Goal: Task Accomplishment & Management: Manage account settings

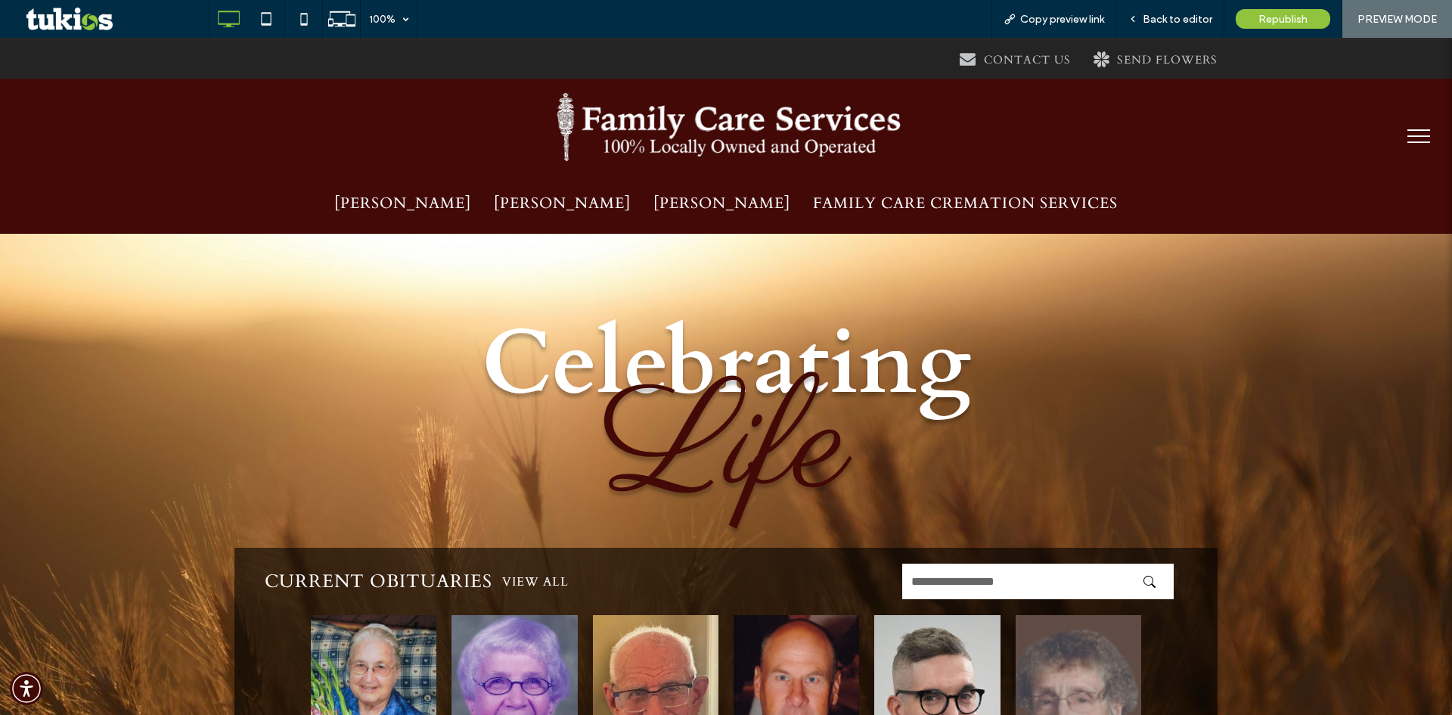
click at [1401, 131] on button "menu" at bounding box center [1418, 135] width 39 height 39
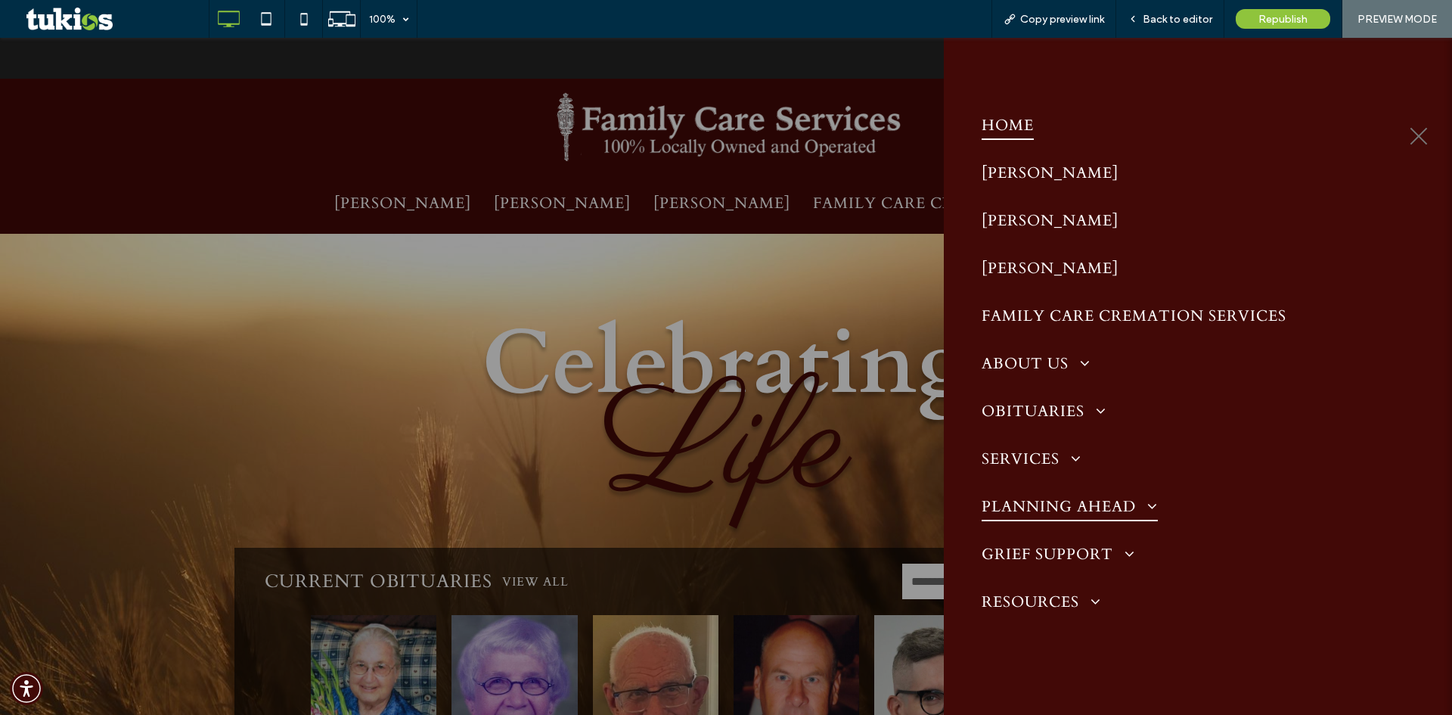
click at [1084, 501] on span "PLANNING AHEAD" at bounding box center [1070, 506] width 176 height 29
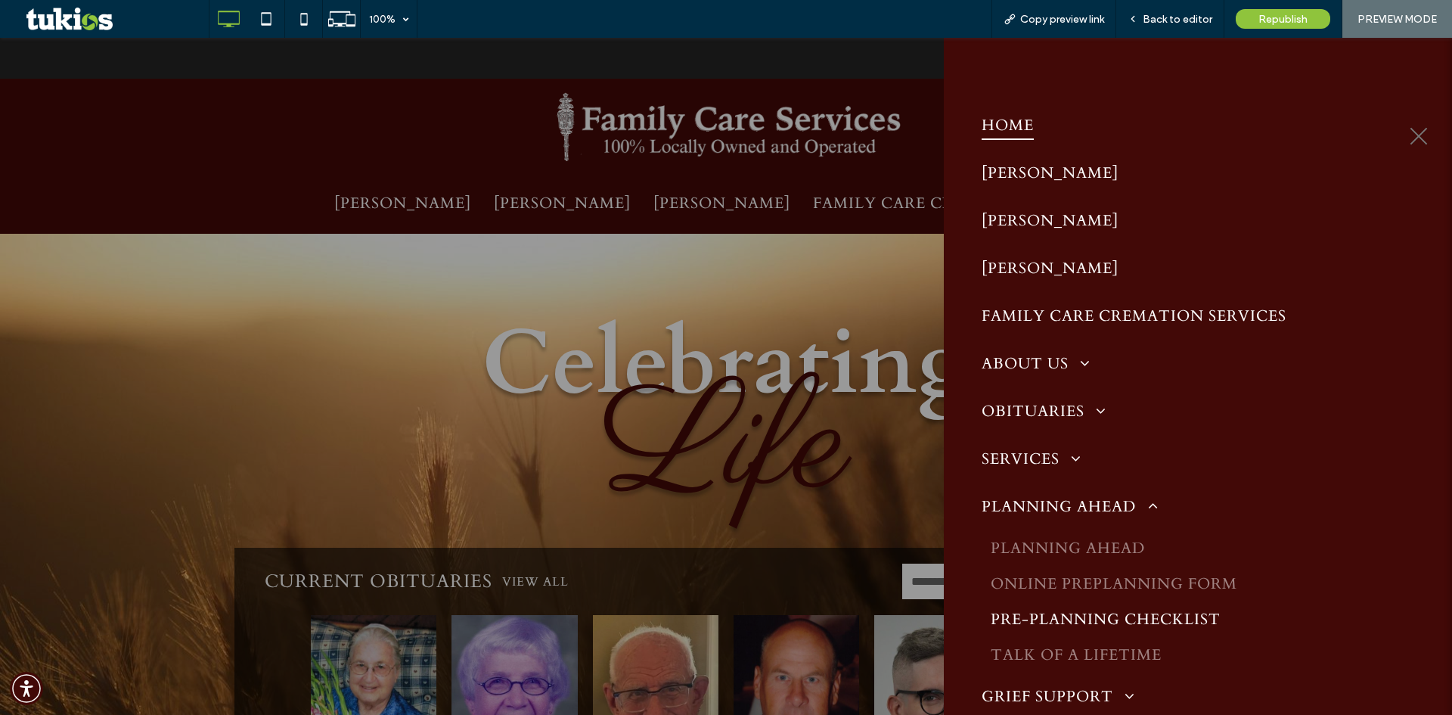
scroll to position [76, 0]
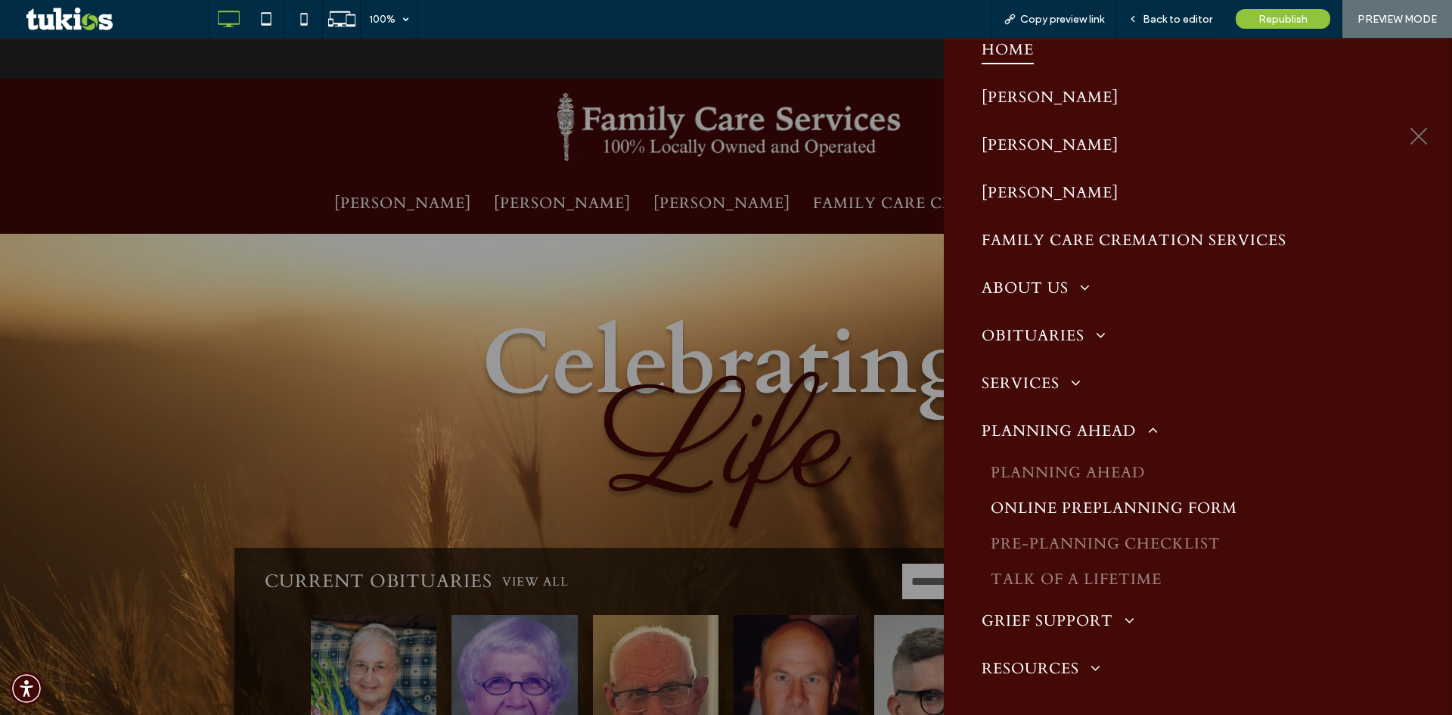
click at [1091, 506] on span "ONLINE PREPLANNING FORM" at bounding box center [1114, 508] width 247 height 20
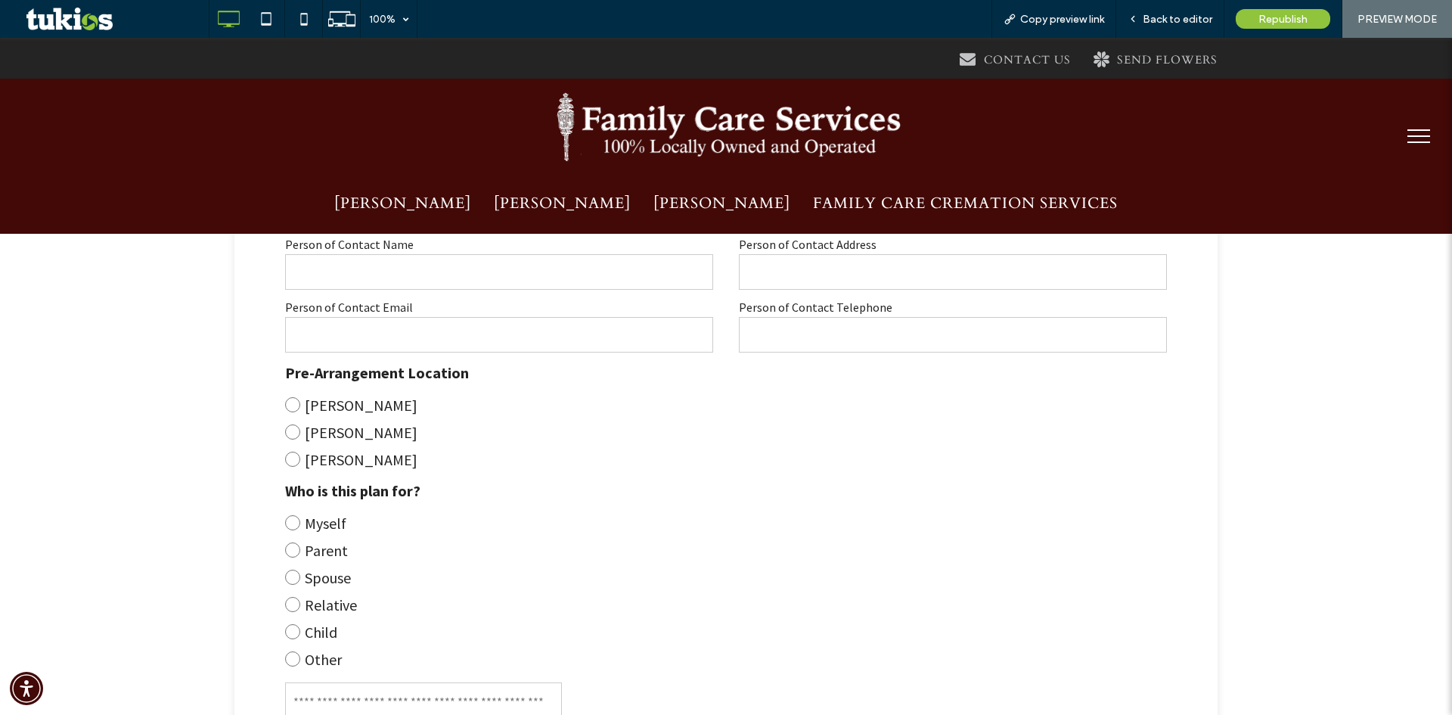
scroll to position [529, 0]
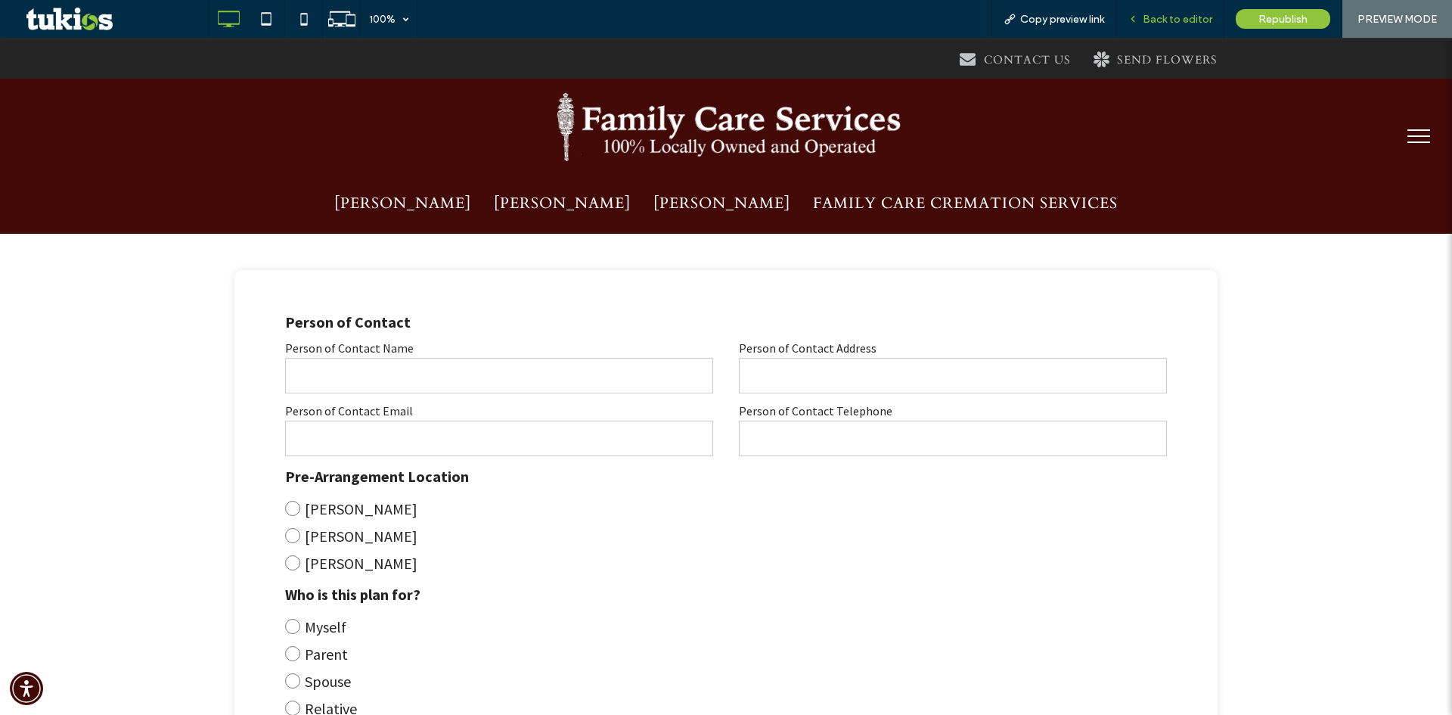
click at [1146, 30] on div "Back to editor" at bounding box center [1170, 19] width 108 height 38
drag, startPoint x: 1160, startPoint y: 17, endPoint x: 1148, endPoint y: 1, distance: 20.1
click at [1160, 17] on span "Back to editor" at bounding box center [1178, 19] width 70 height 13
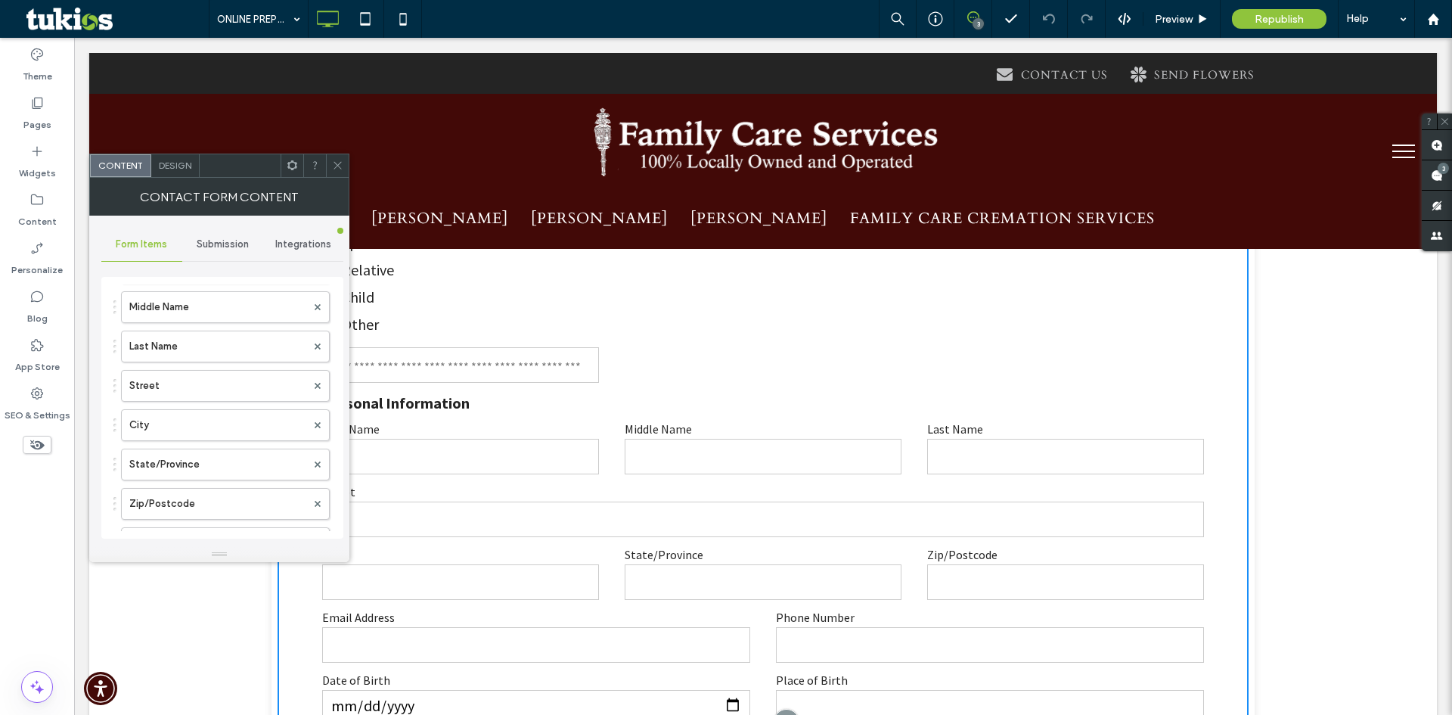
scroll to position [529, 0]
click at [239, 359] on label "Last Name" at bounding box center [217, 346] width 177 height 30
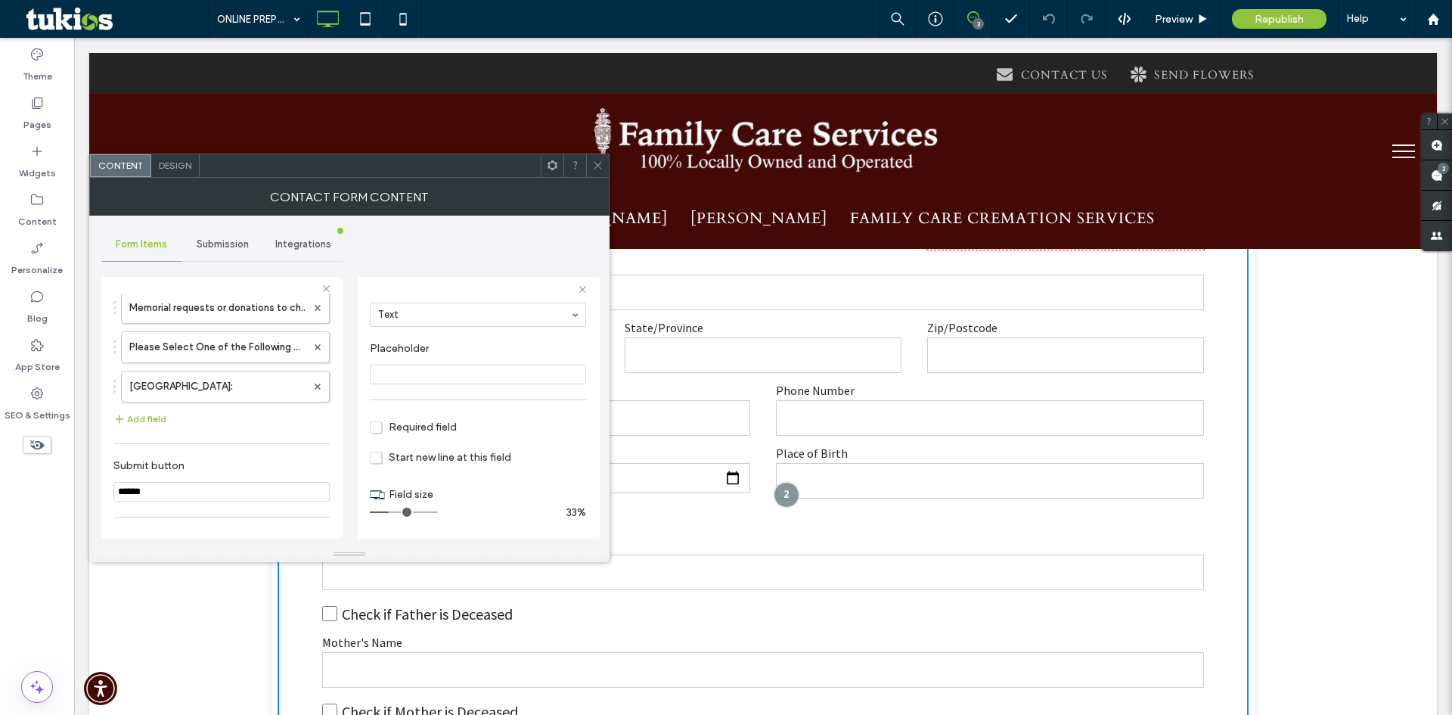
scroll to position [2777, 0]
click at [154, 498] on button "Add field" at bounding box center [139, 499] width 53 height 18
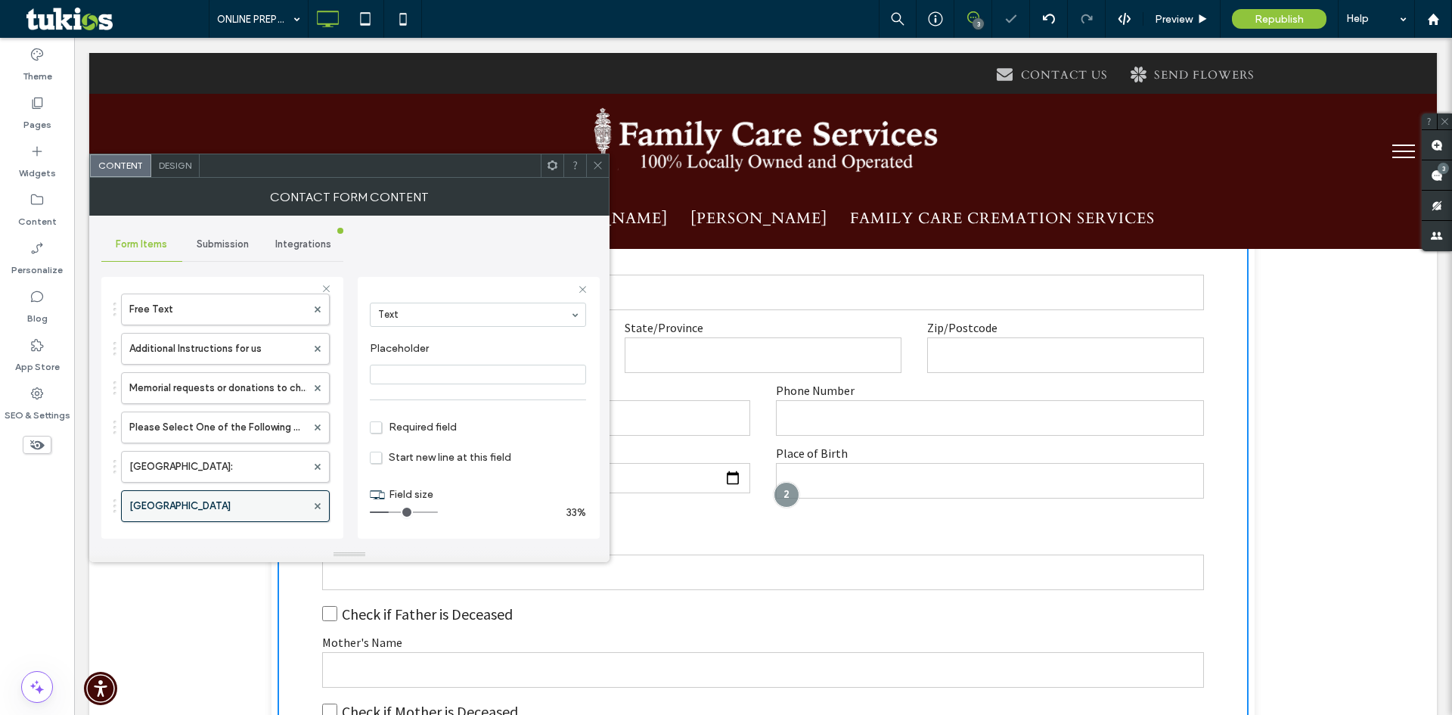
click at [215, 504] on label "New Field" at bounding box center [217, 506] width 177 height 30
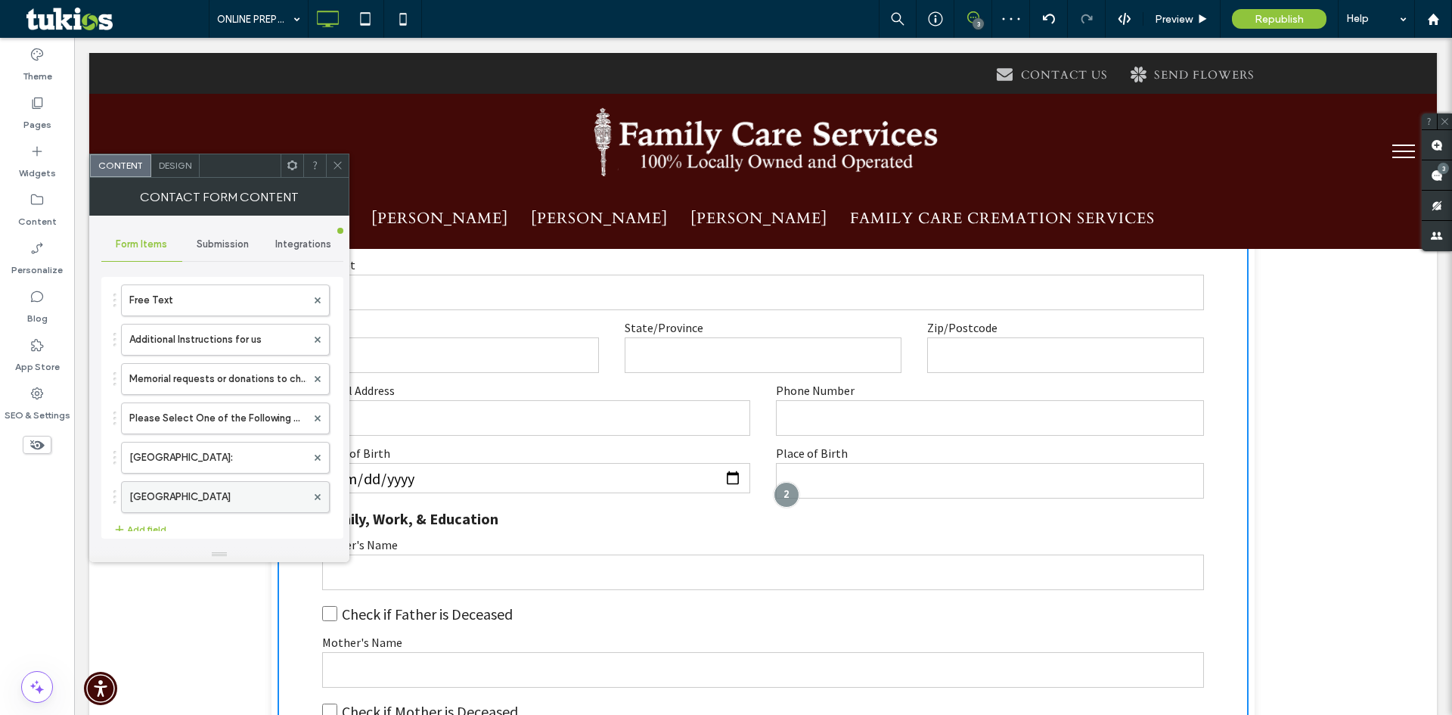
click at [200, 494] on label "New Field" at bounding box center [217, 497] width 177 height 30
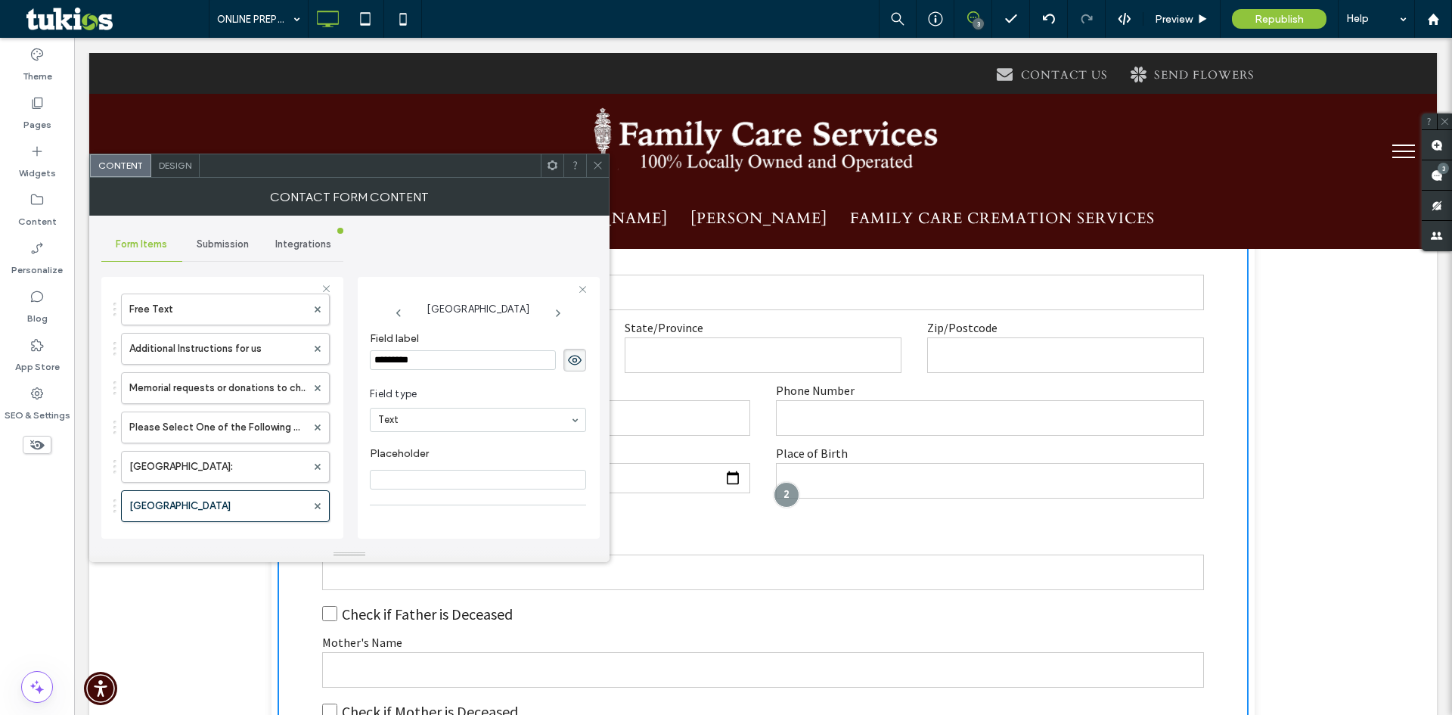
click at [445, 365] on input "*********" at bounding box center [463, 360] width 186 height 20
type input "**********"
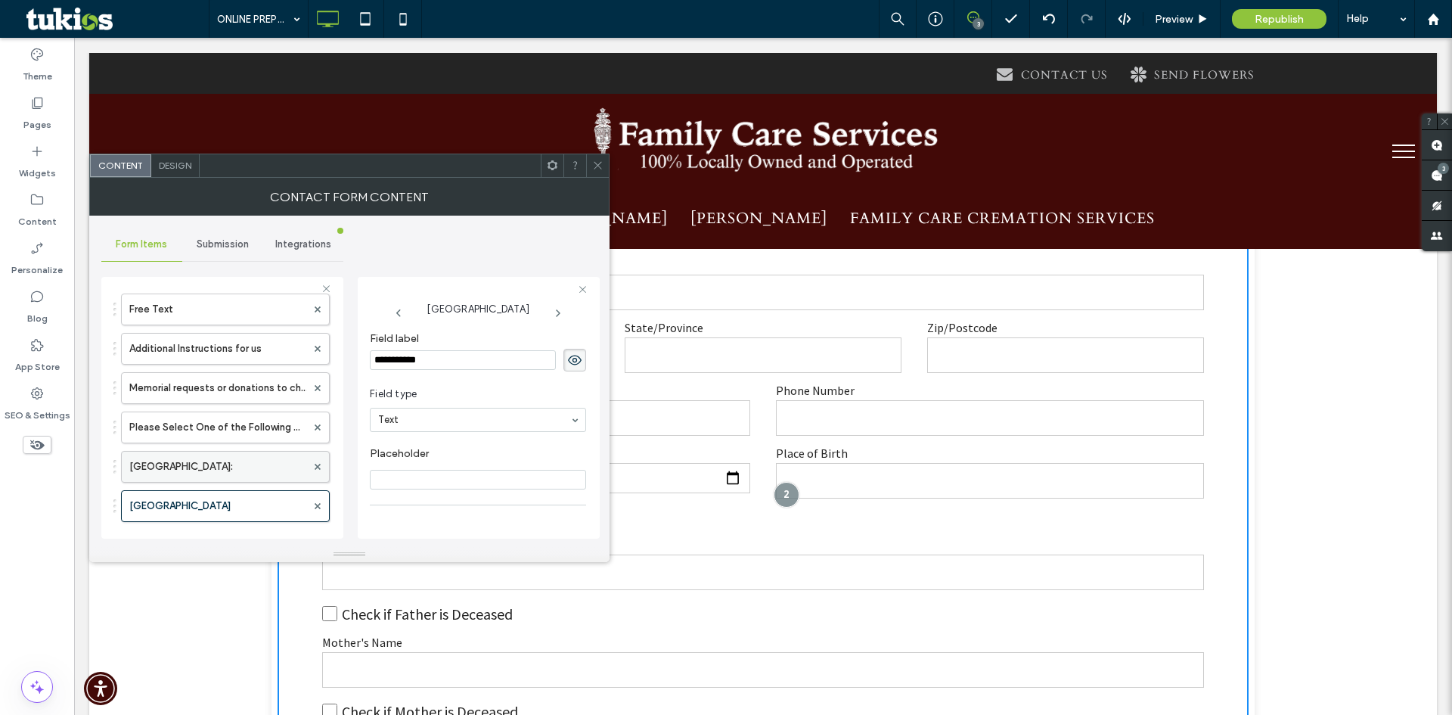
click at [213, 478] on label "New Field:" at bounding box center [217, 467] width 177 height 30
drag, startPoint x: 208, startPoint y: 509, endPoint x: 229, endPoint y: 380, distance: 130.3
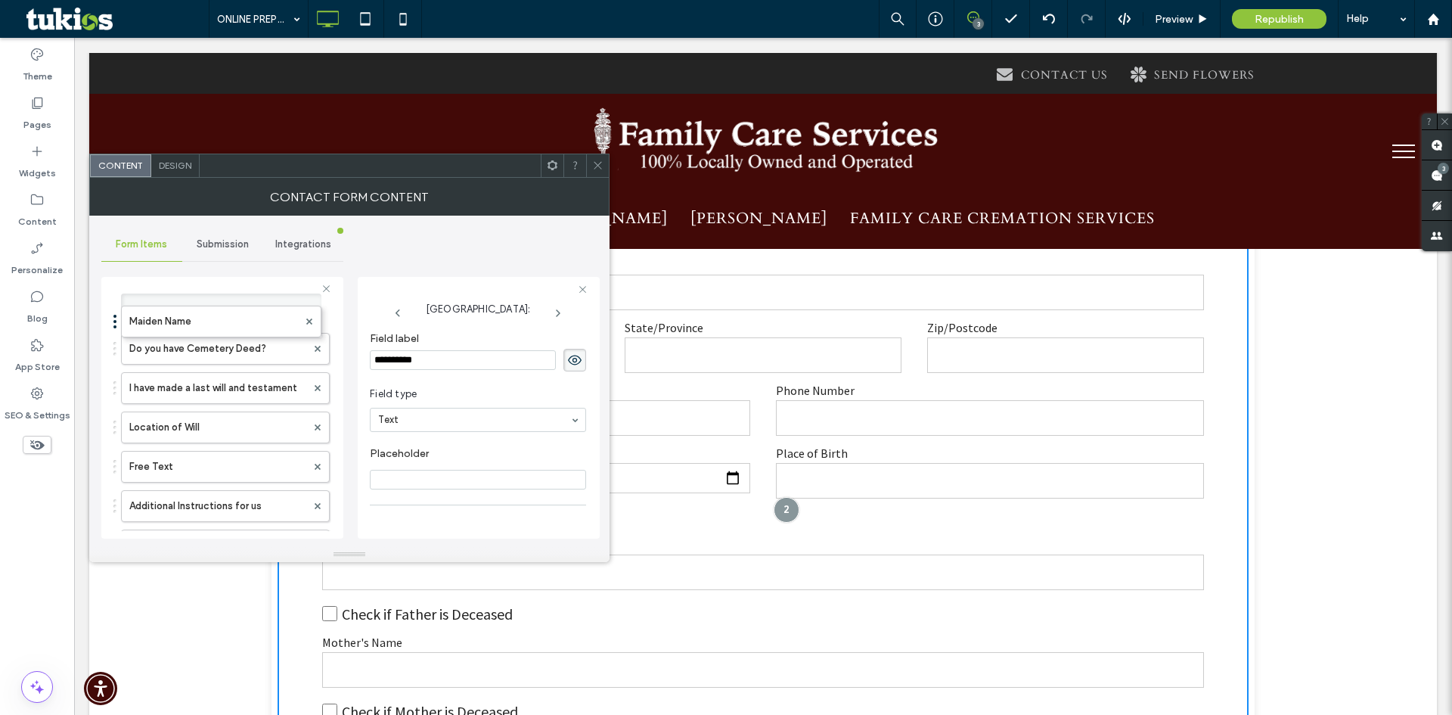
scroll to position [2620, 0]
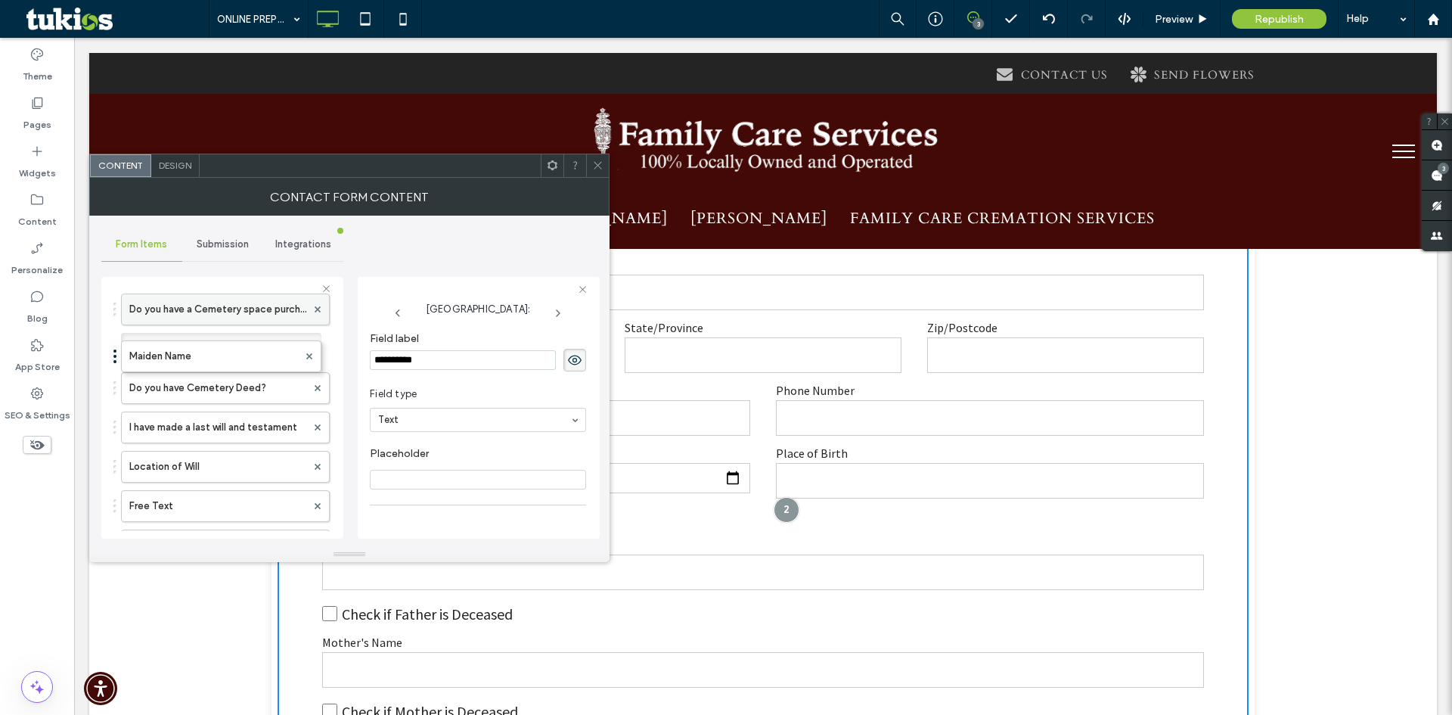
drag, startPoint x: 219, startPoint y: 388, endPoint x: 210, endPoint y: 300, distance: 89.0
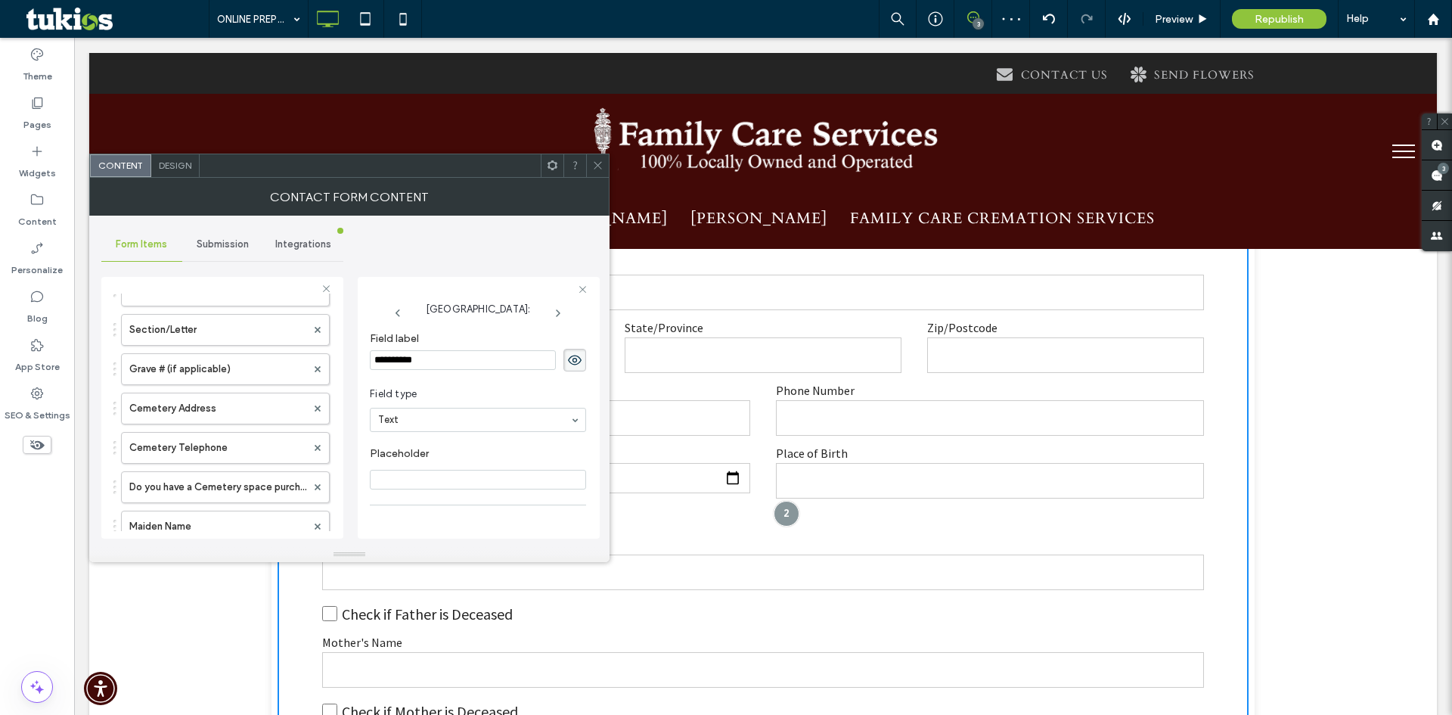
scroll to position [2469, 0]
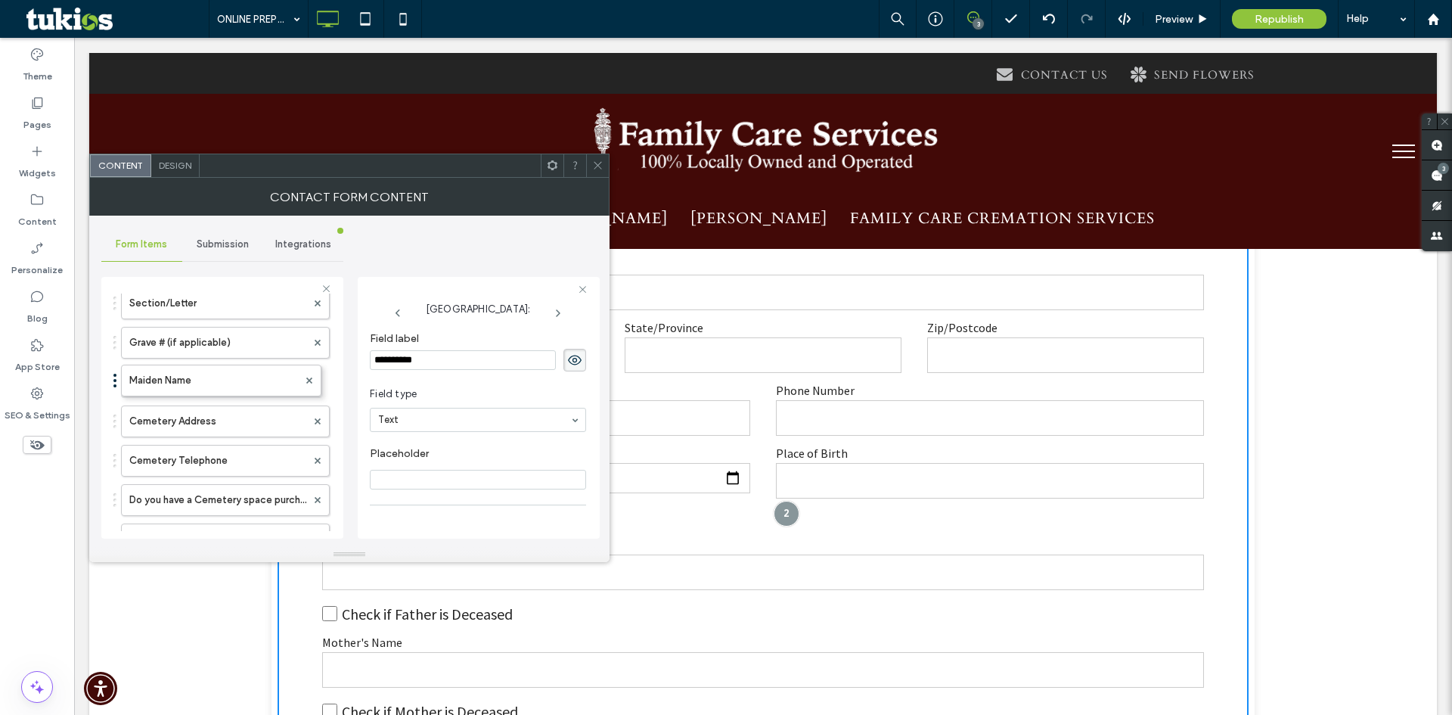
drag, startPoint x: 194, startPoint y: 488, endPoint x: 208, endPoint y: 360, distance: 128.5
drag, startPoint x: 208, startPoint y: 383, endPoint x: 213, endPoint y: 294, distance: 89.4
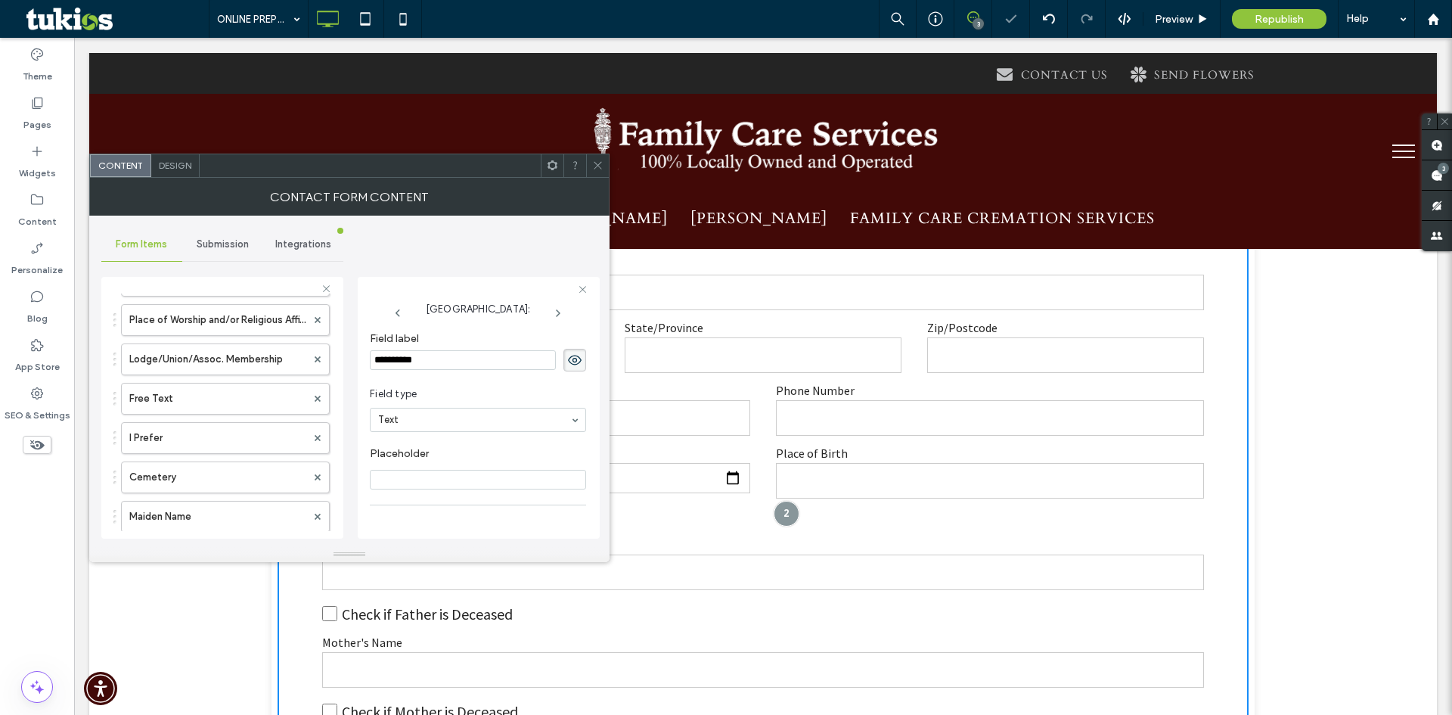
scroll to position [2239, 0]
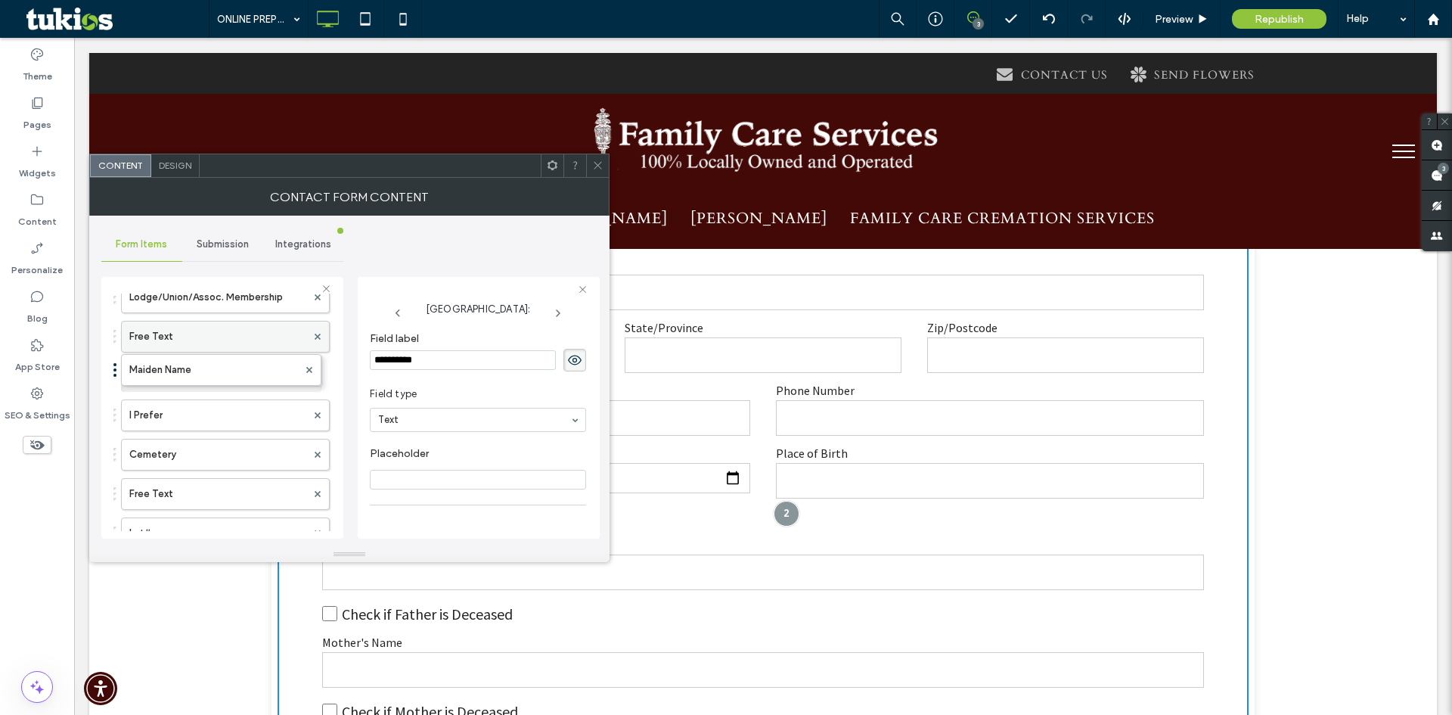
drag, startPoint x: 203, startPoint y: 480, endPoint x: 213, endPoint y: 326, distance: 154.7
drag, startPoint x: 211, startPoint y: 378, endPoint x: 217, endPoint y: 328, distance: 51.0
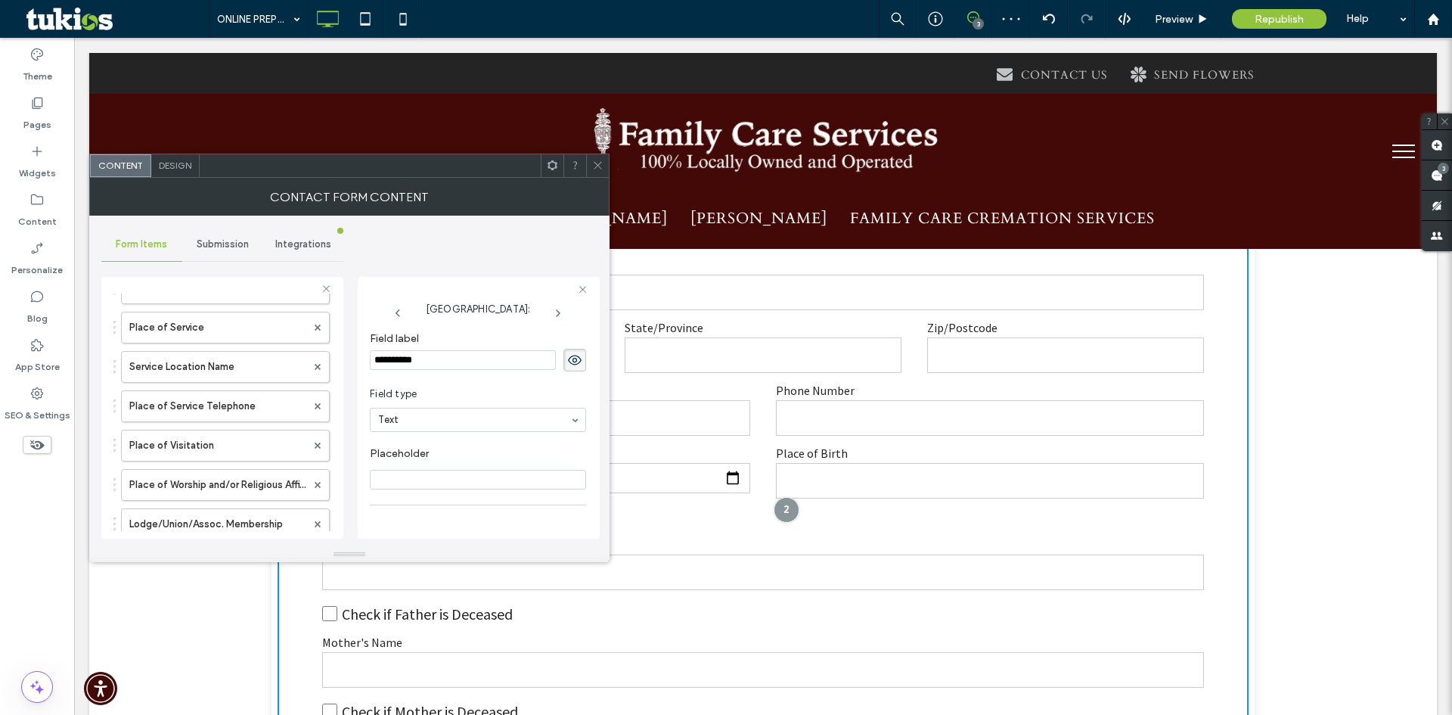
scroll to position [2088, 0]
drag, startPoint x: 210, startPoint y: 473, endPoint x: 228, endPoint y: 306, distance: 169.0
drag, startPoint x: 191, startPoint y: 475, endPoint x: 222, endPoint y: 309, distance: 168.5
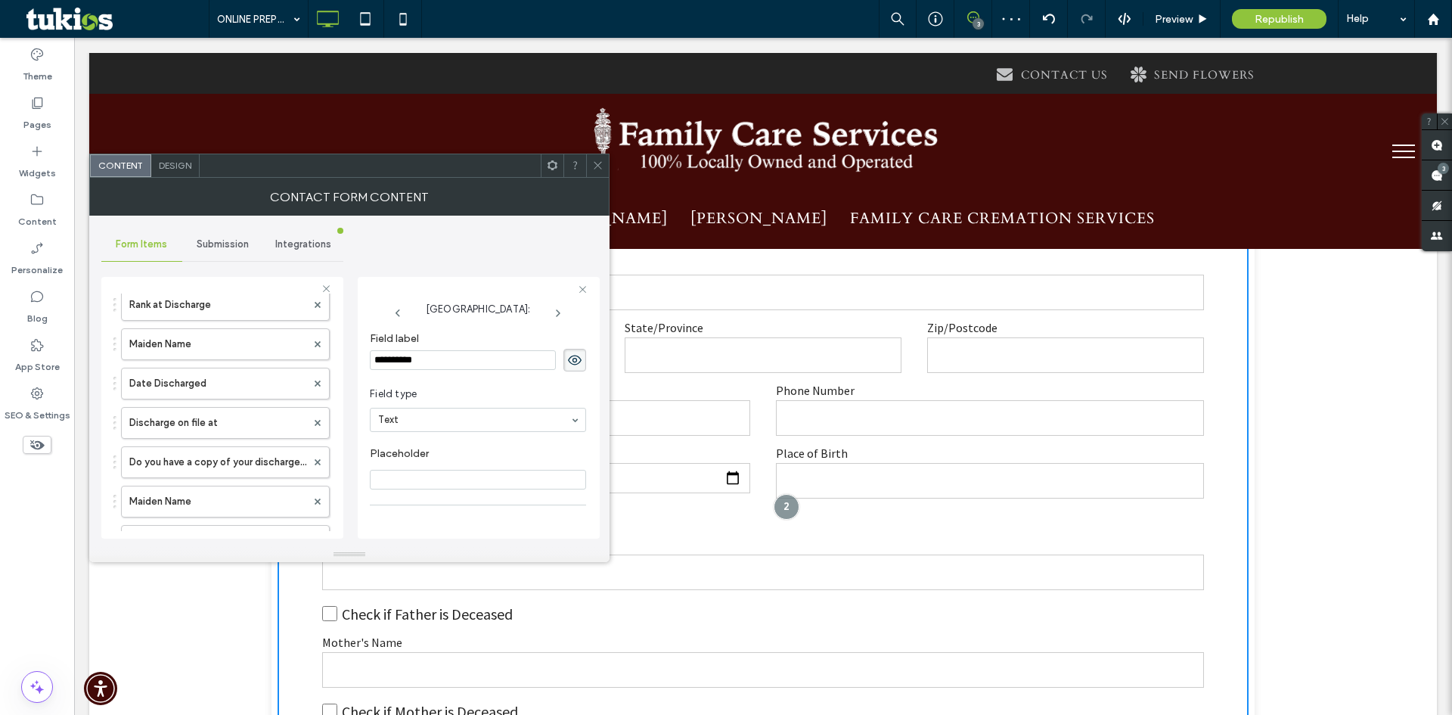
scroll to position [1785, 0]
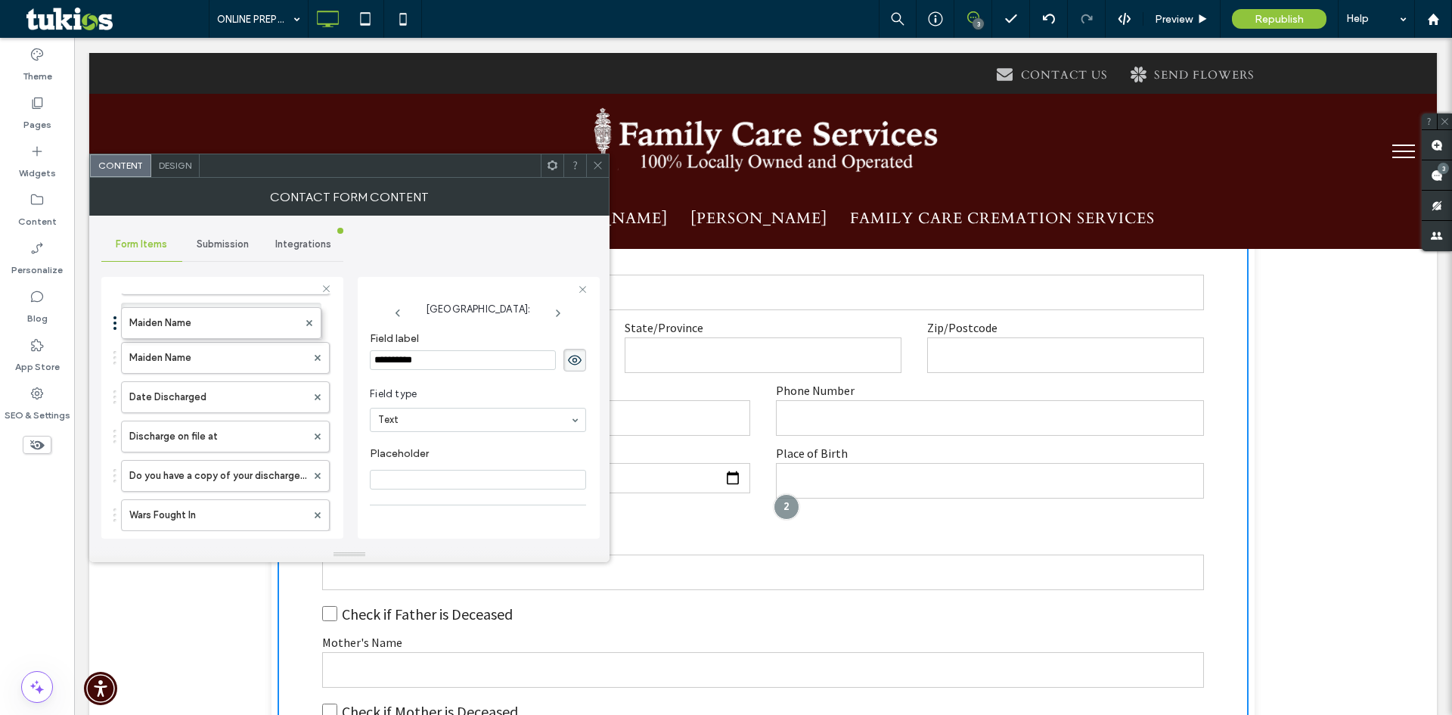
drag, startPoint x: 211, startPoint y: 471, endPoint x: 231, endPoint y: 293, distance: 178.9
drag, startPoint x: 196, startPoint y: 458, endPoint x: 212, endPoint y: 286, distance: 173.2
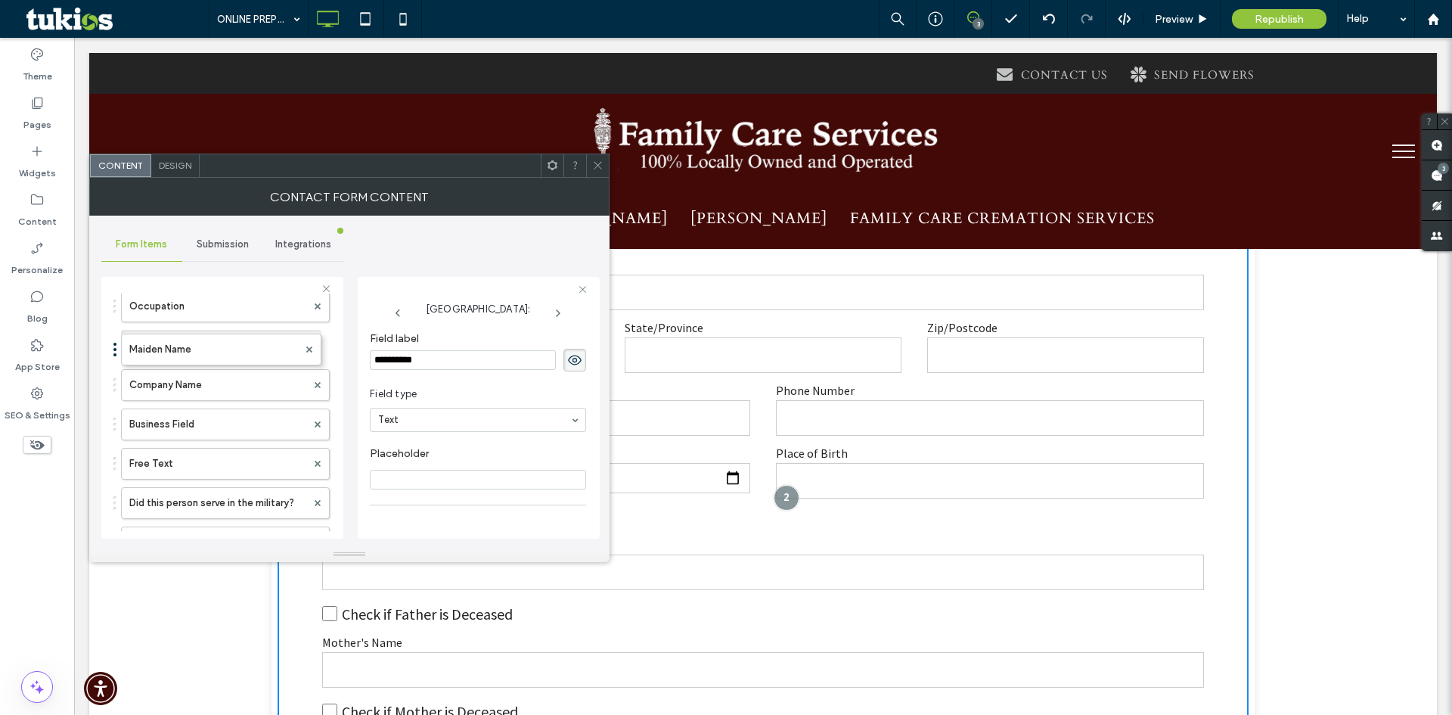
drag, startPoint x: 202, startPoint y: 497, endPoint x: 228, endPoint y: 334, distance: 165.4
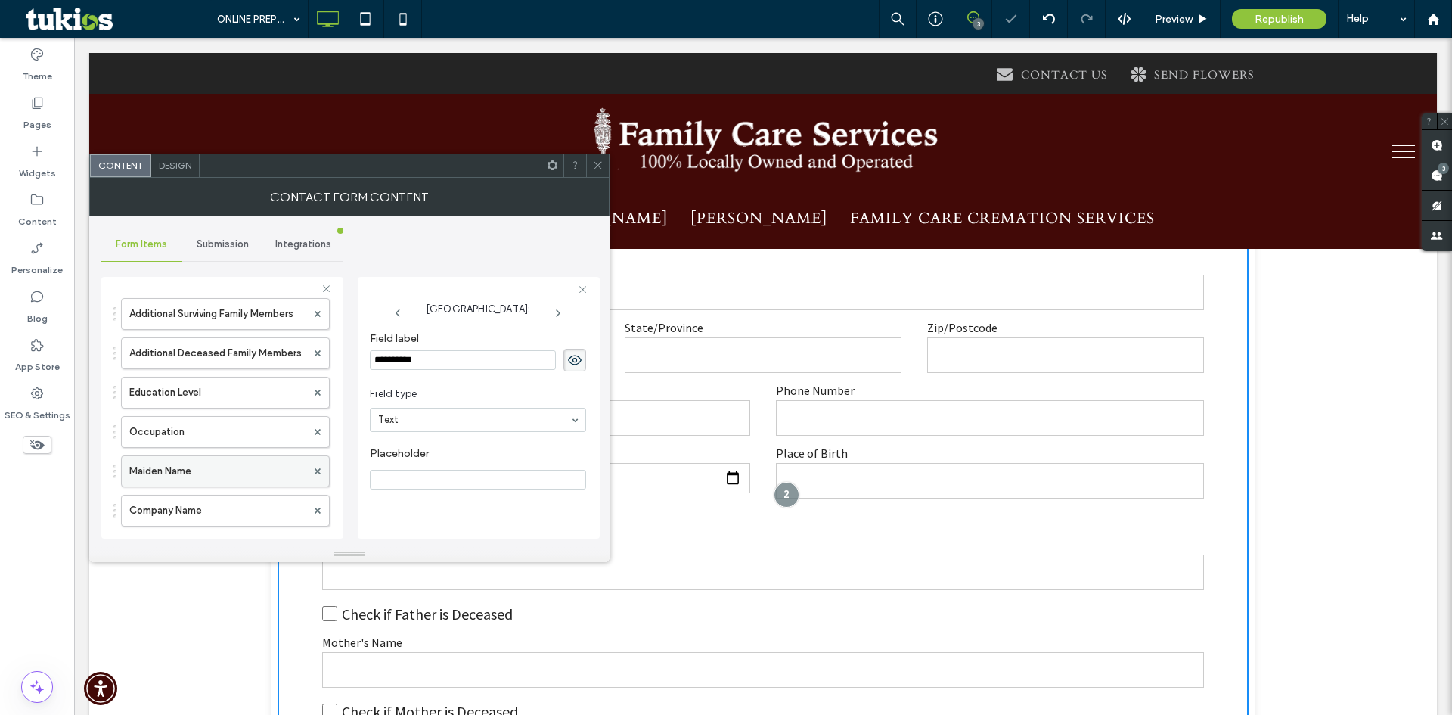
scroll to position [1292, 0]
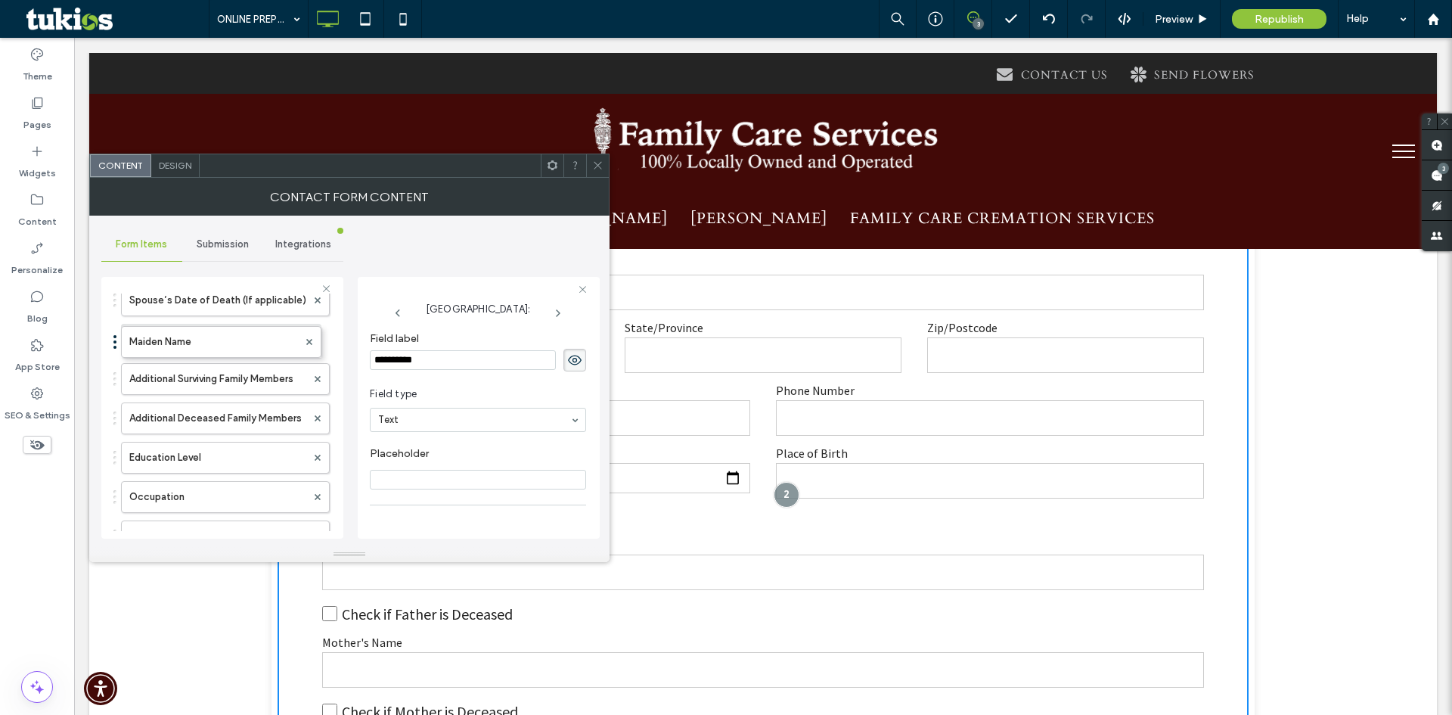
drag, startPoint x: 205, startPoint y: 489, endPoint x: 231, endPoint y: 316, distance: 175.1
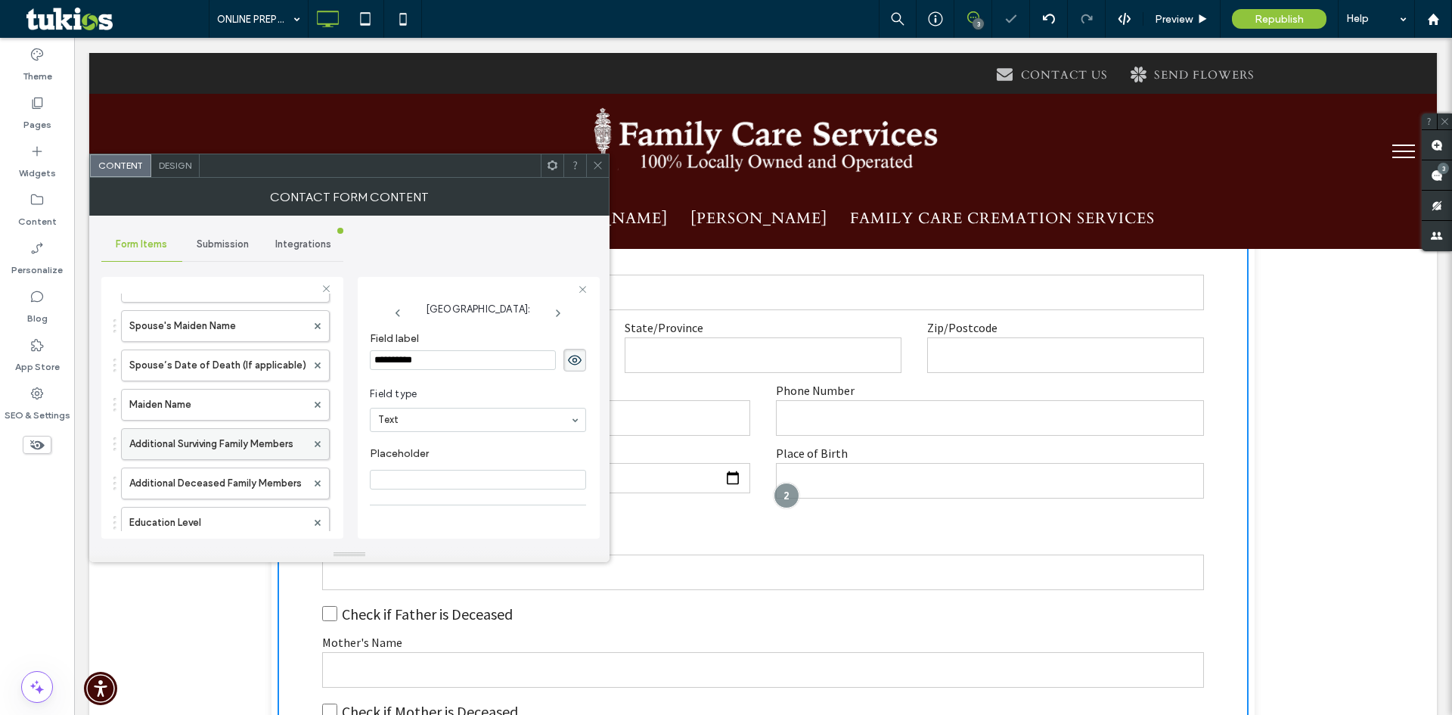
scroll to position [1141, 0]
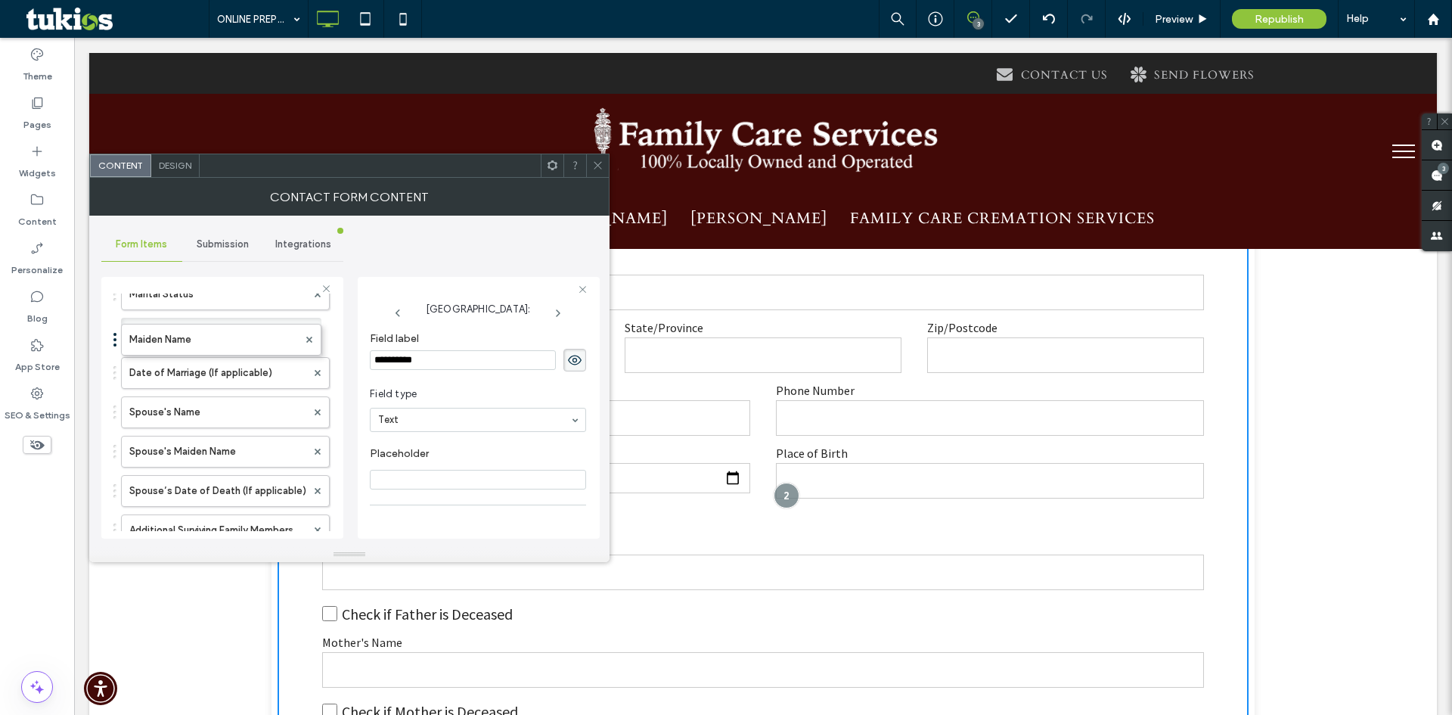
drag, startPoint x: 204, startPoint y: 483, endPoint x: 218, endPoint y: 314, distance: 169.2
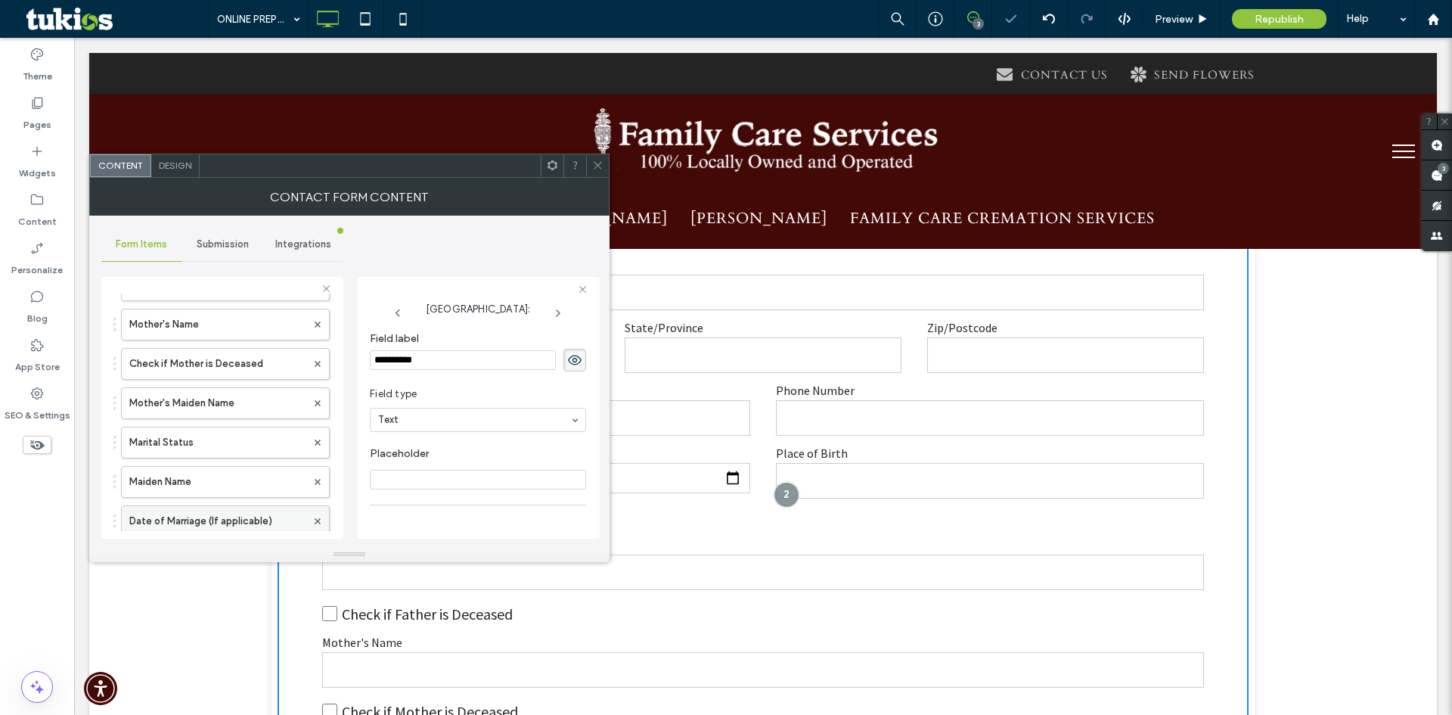
scroll to position [989, 0]
drag, startPoint x: 213, startPoint y: 479, endPoint x: 219, endPoint y: 309, distance: 169.5
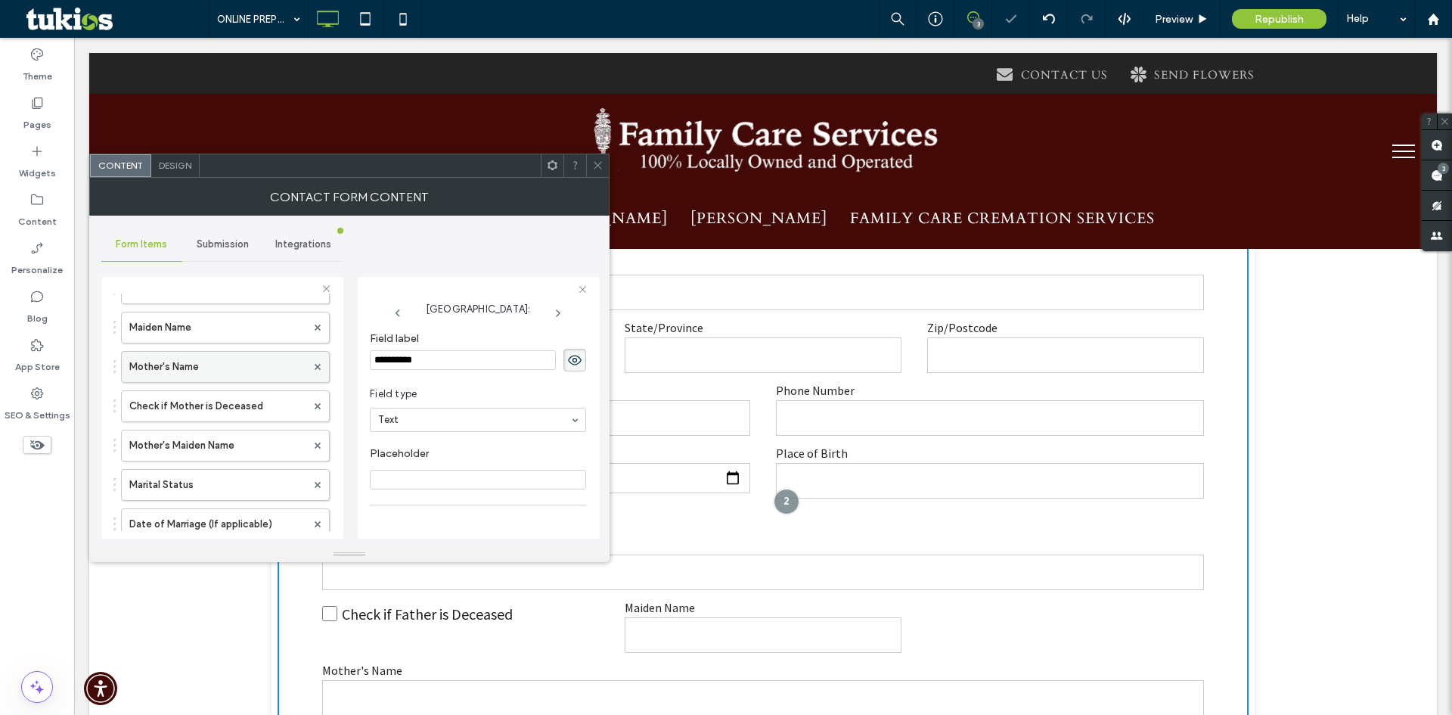
scroll to position [838, 0]
drag, startPoint x: 222, startPoint y: 489, endPoint x: 225, endPoint y: 355, distance: 133.9
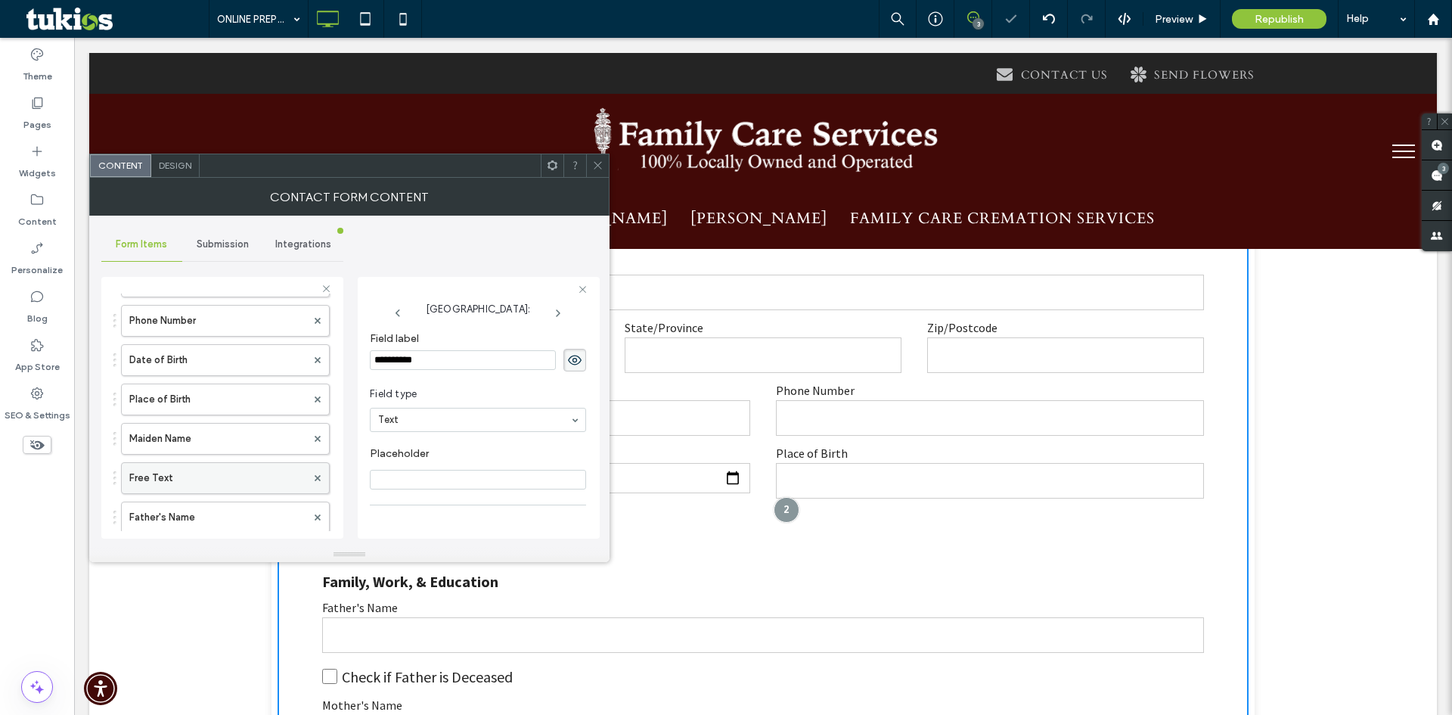
scroll to position [687, 0]
drag, startPoint x: 203, startPoint y: 503, endPoint x: 206, endPoint y: 317, distance: 186.1
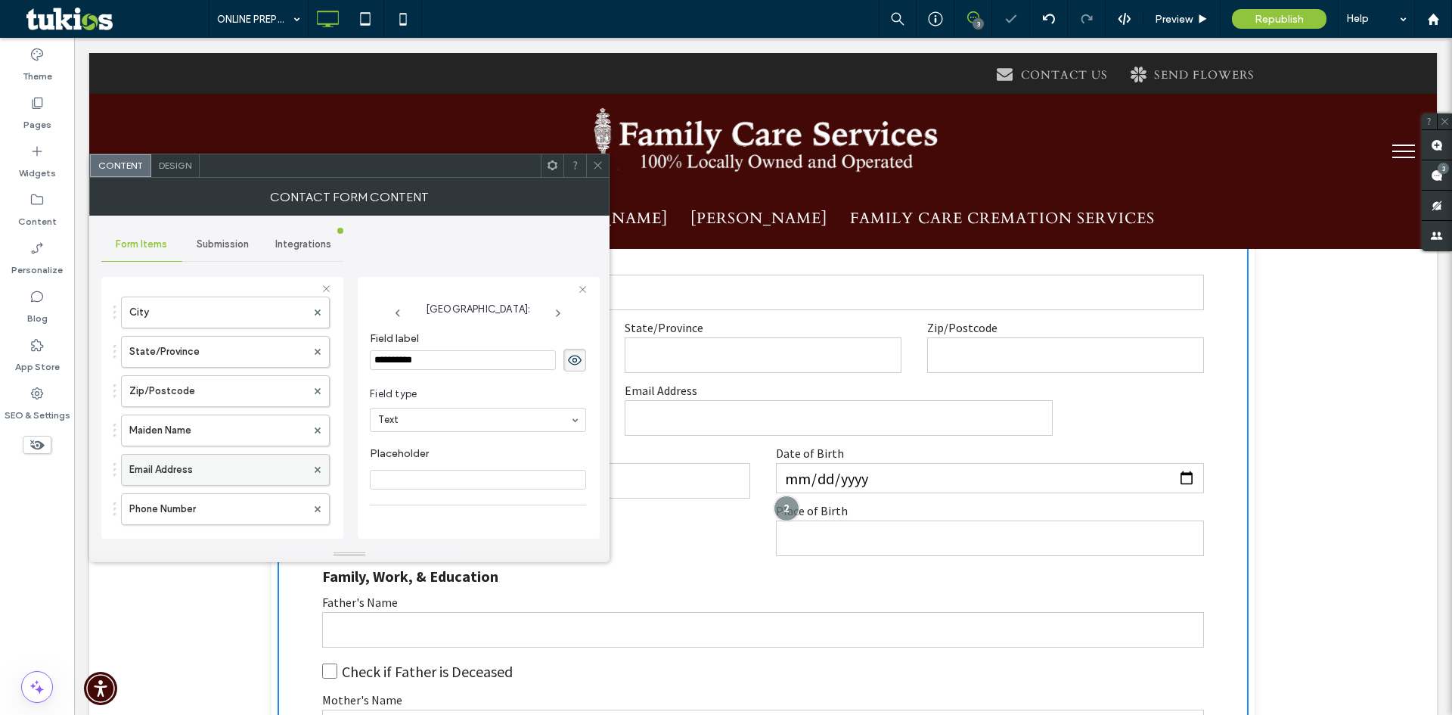
scroll to position [536, 0]
drag, startPoint x: 208, startPoint y: 496, endPoint x: 213, endPoint y: 316, distance: 180.1
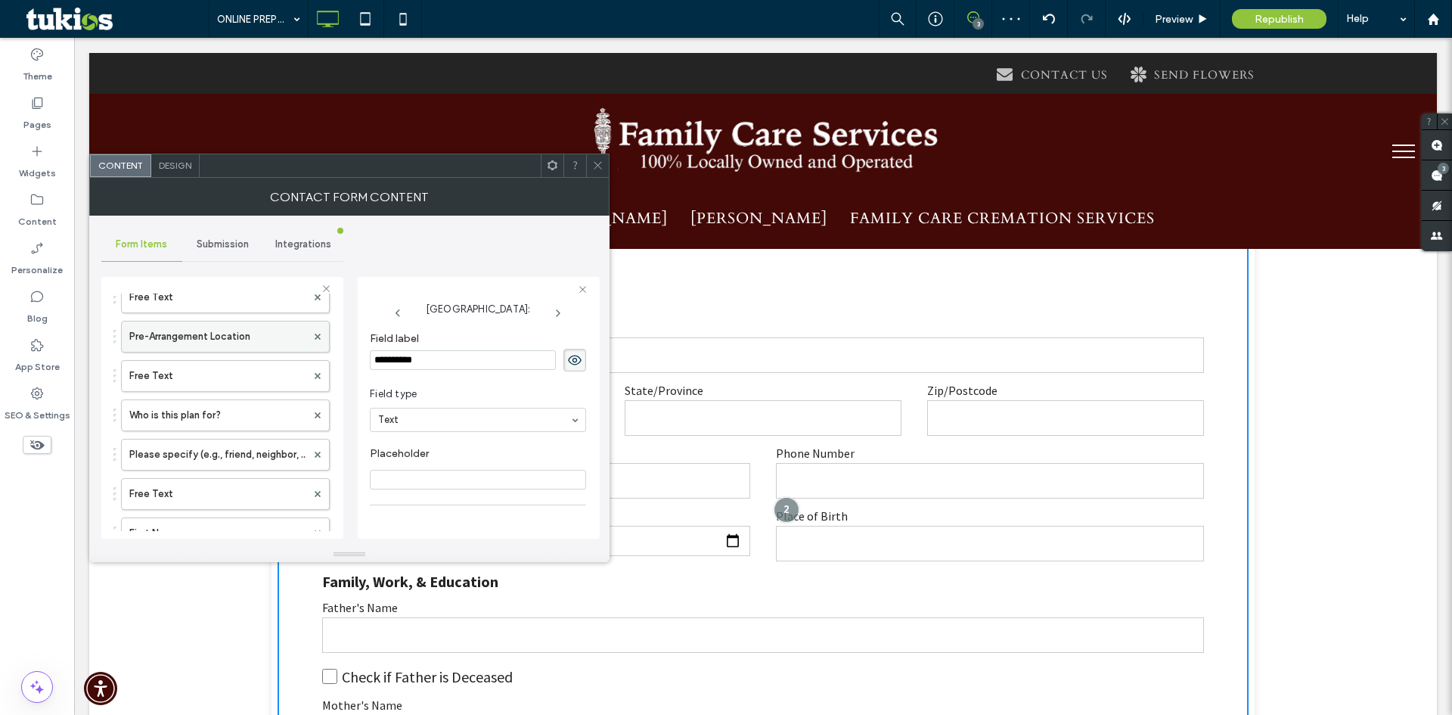
scroll to position [0, 0]
click at [603, 168] on icon at bounding box center [597, 165] width 11 height 11
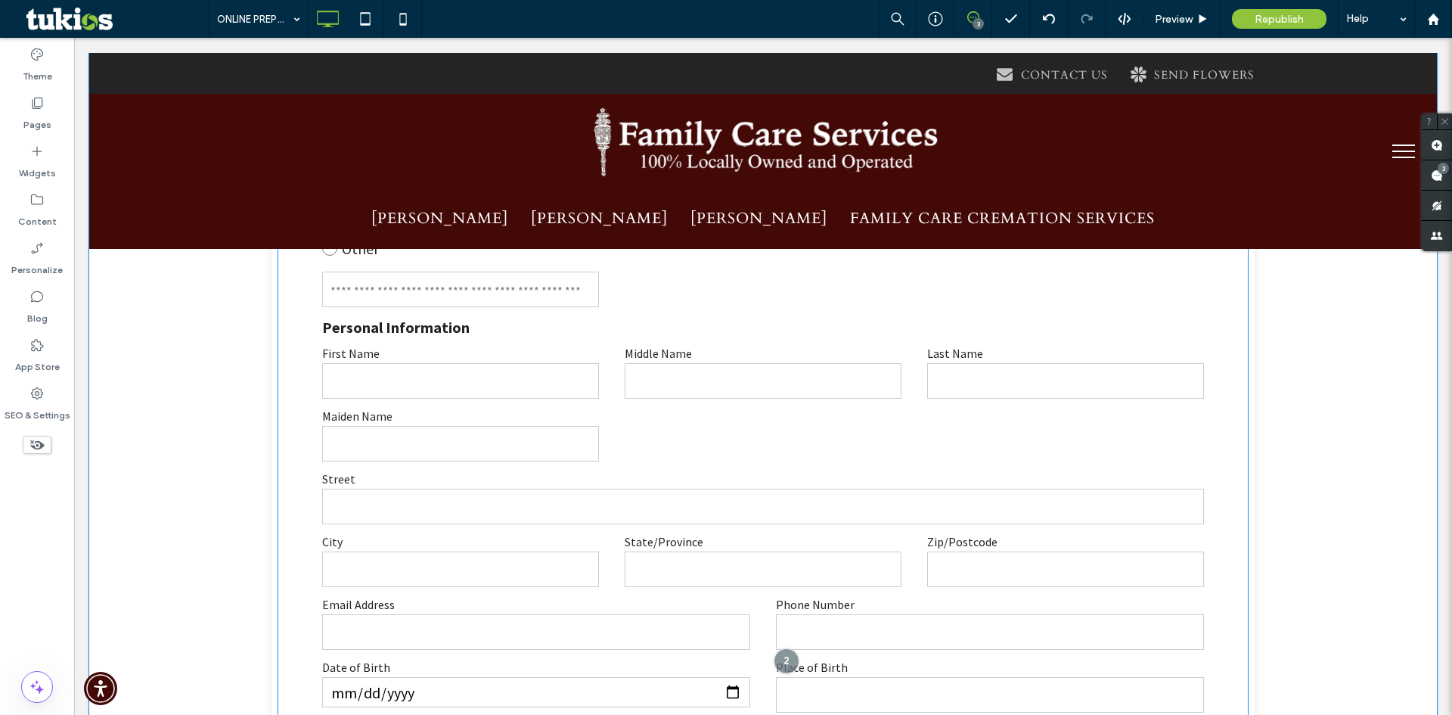
scroll to position [908, 0]
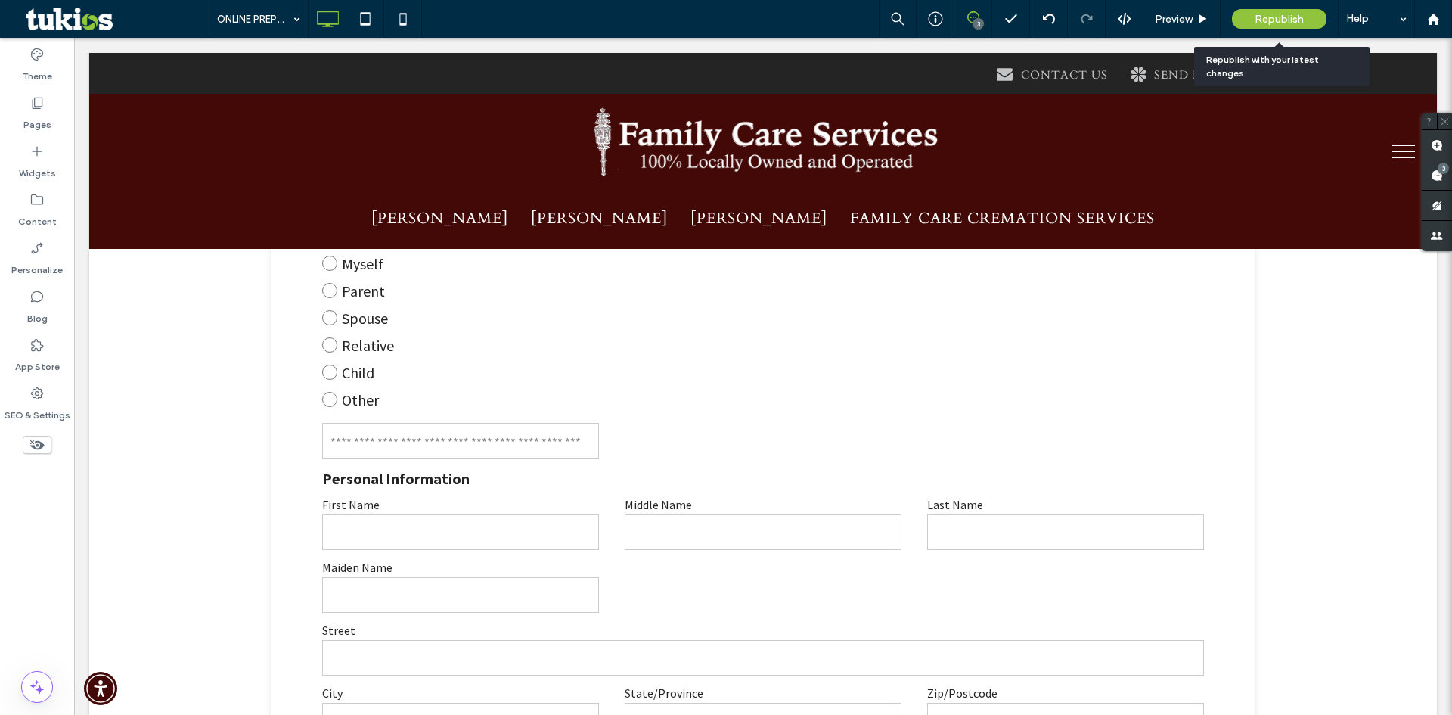
click at [1256, 20] on span "Republish" at bounding box center [1279, 19] width 49 height 13
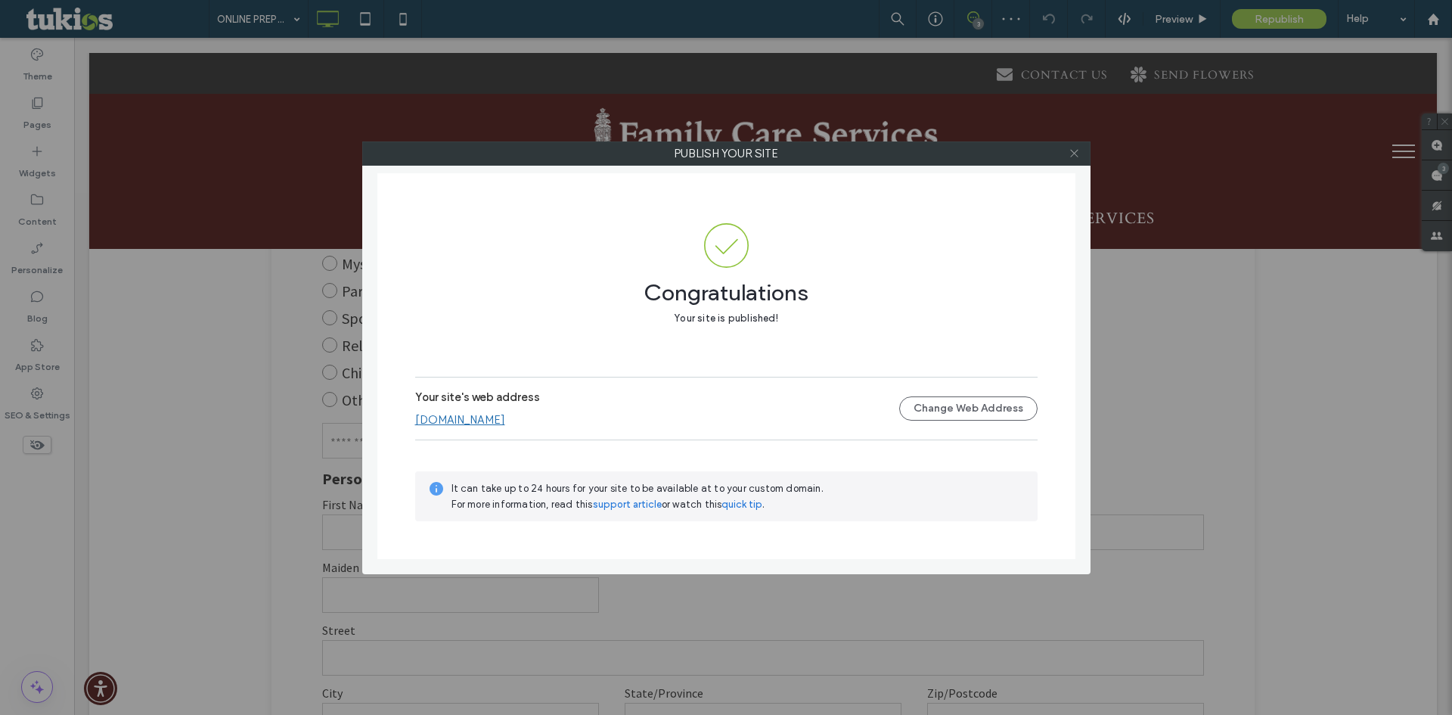
click at [1073, 143] on span at bounding box center [1074, 153] width 11 height 23
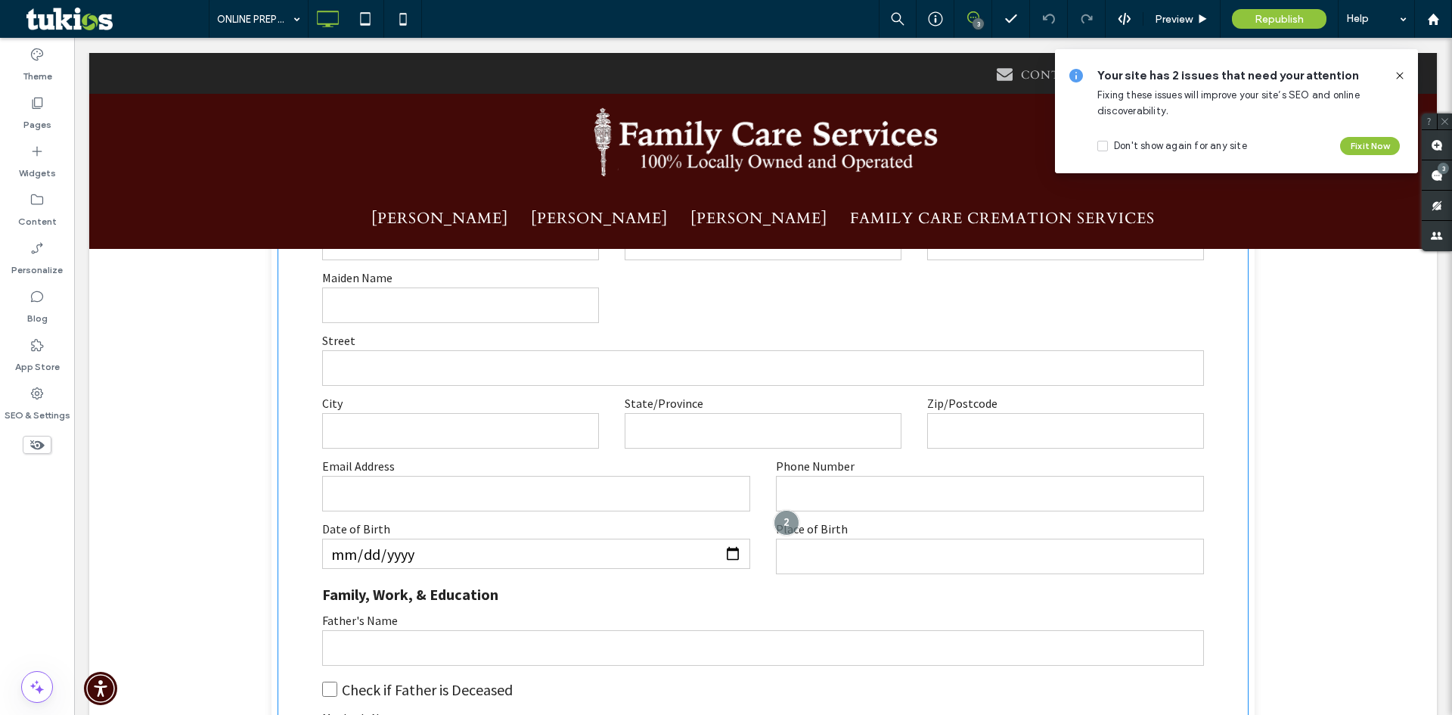
scroll to position [1059, 0]
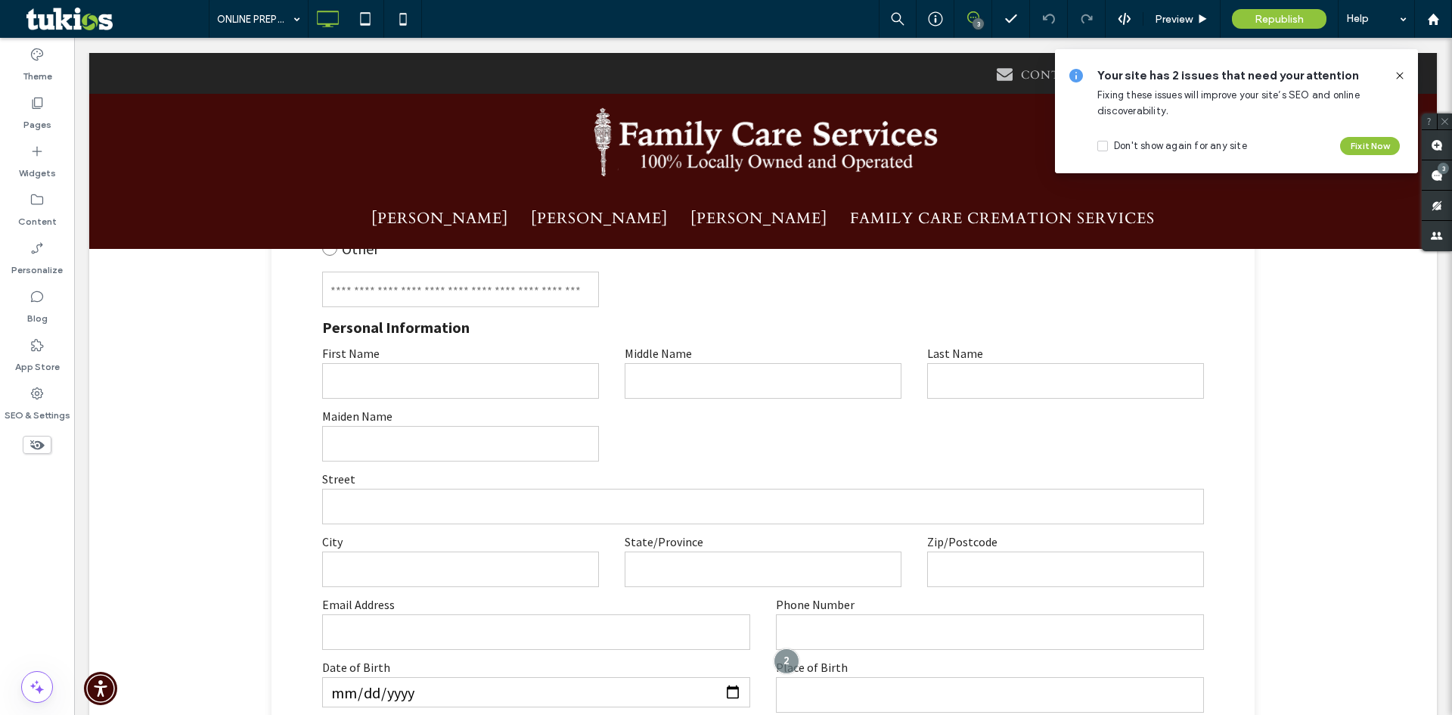
click at [1395, 71] on icon at bounding box center [1400, 76] width 12 height 12
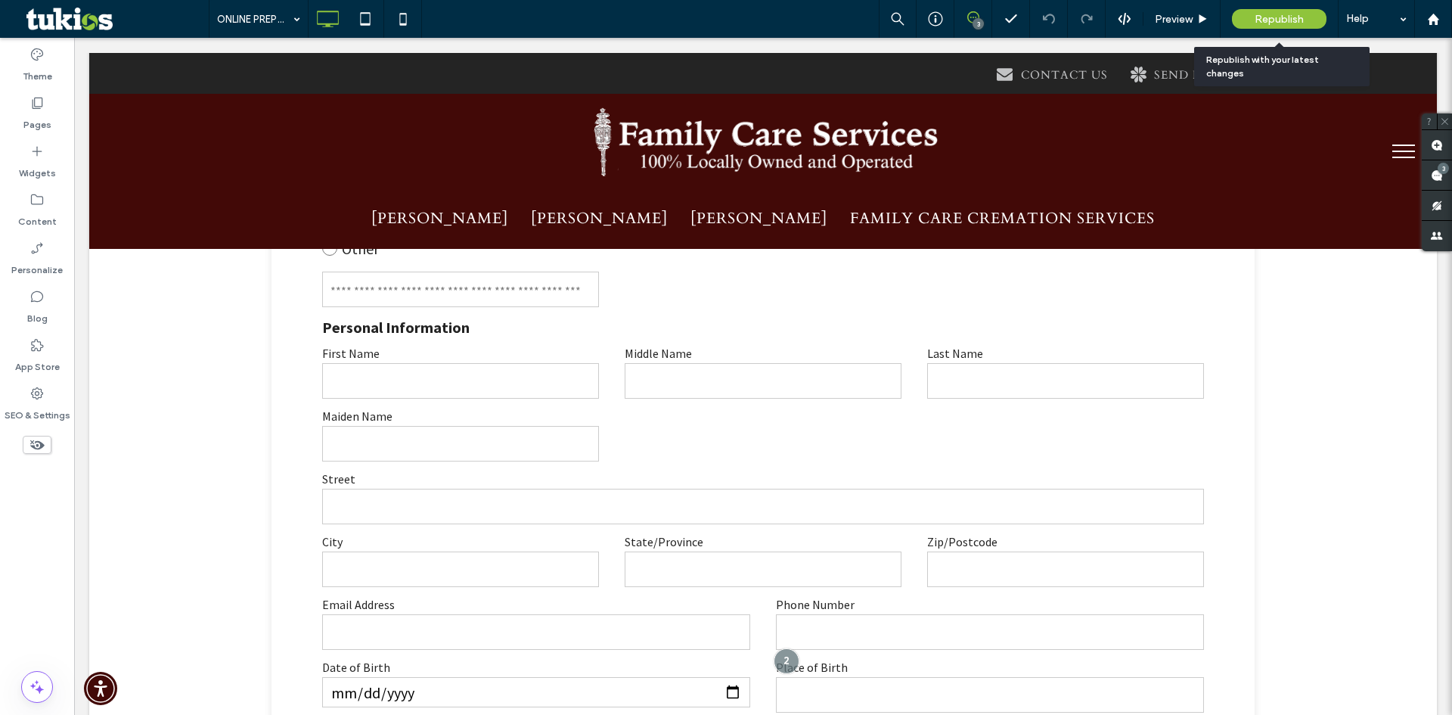
click at [1287, 24] on span "Republish" at bounding box center [1279, 19] width 49 height 13
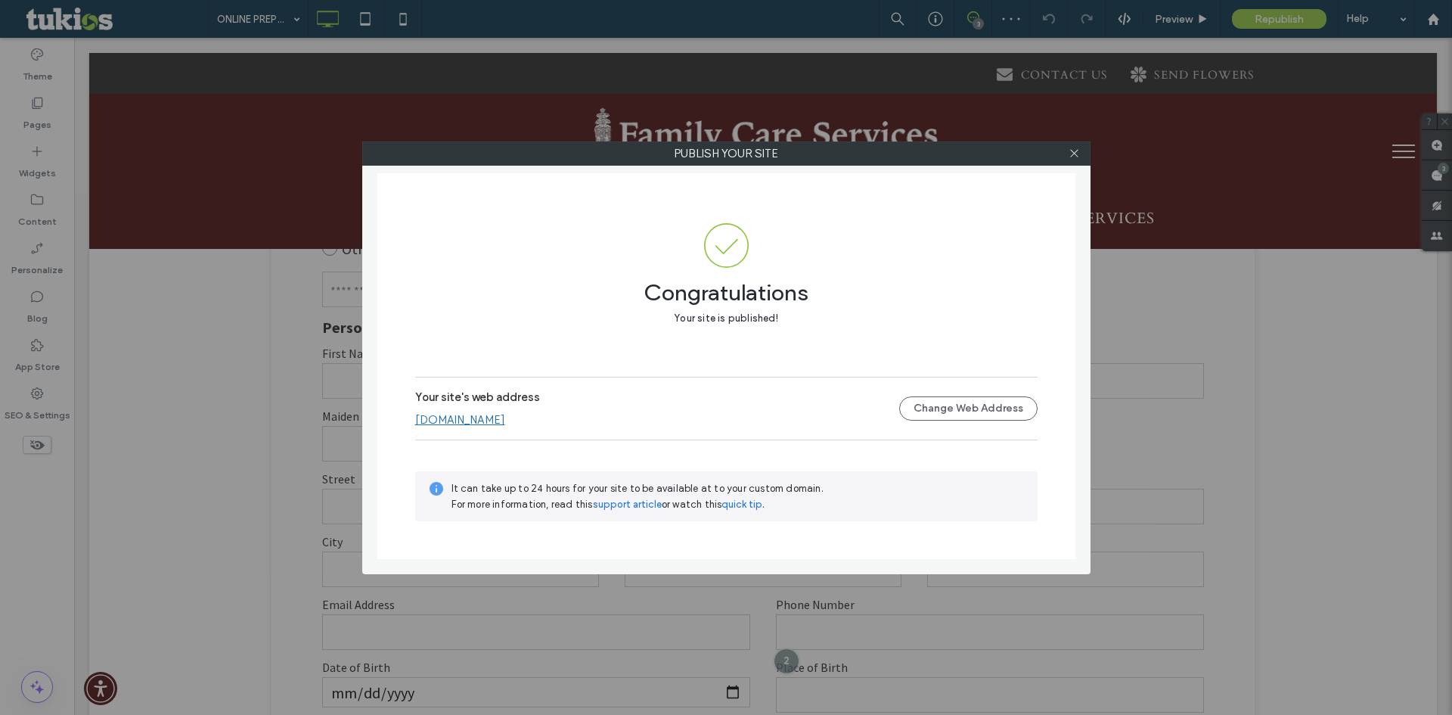
click at [1081, 156] on div at bounding box center [1074, 153] width 23 height 23
click at [1076, 156] on icon at bounding box center [1074, 152] width 11 height 11
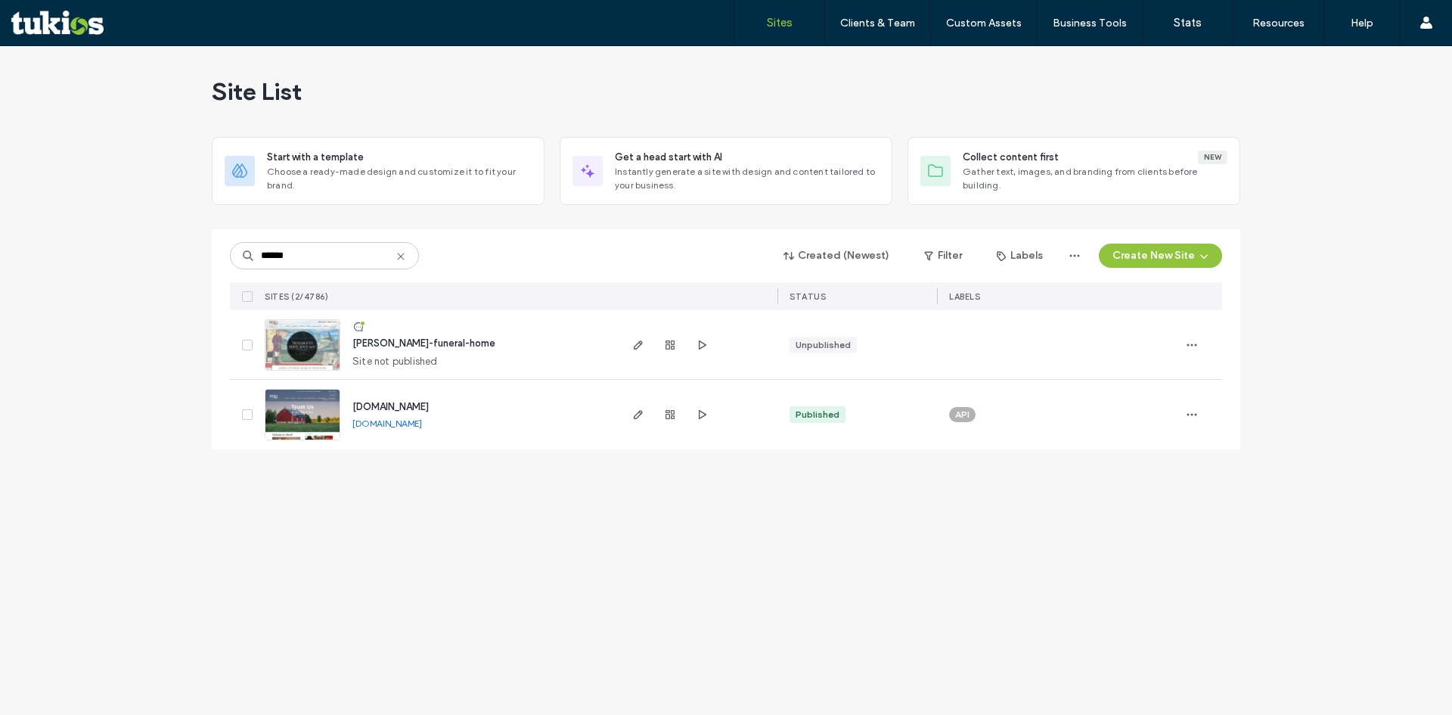
type input "******"
click at [418, 345] on span "mizell-funeral-home" at bounding box center [423, 342] width 143 height 11
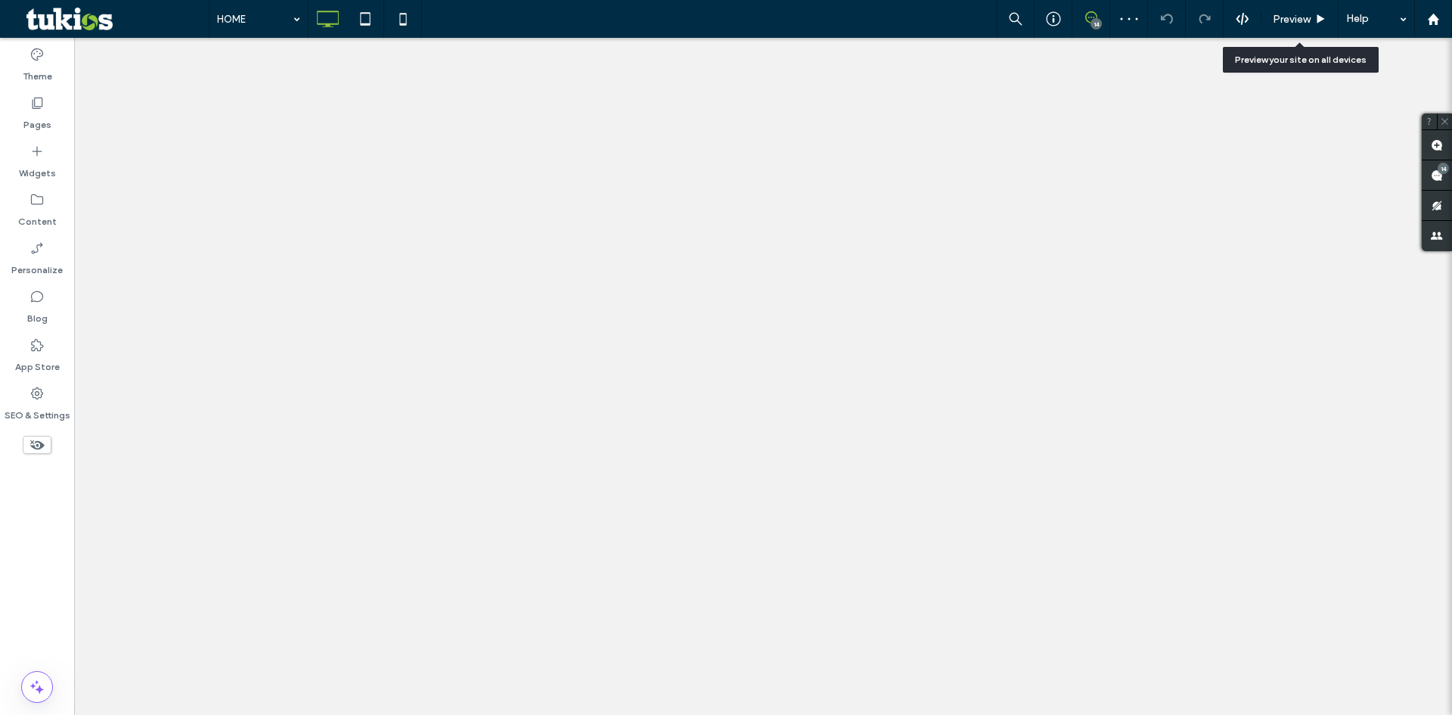
click at [1310, 25] on span "Preview" at bounding box center [1292, 19] width 38 height 13
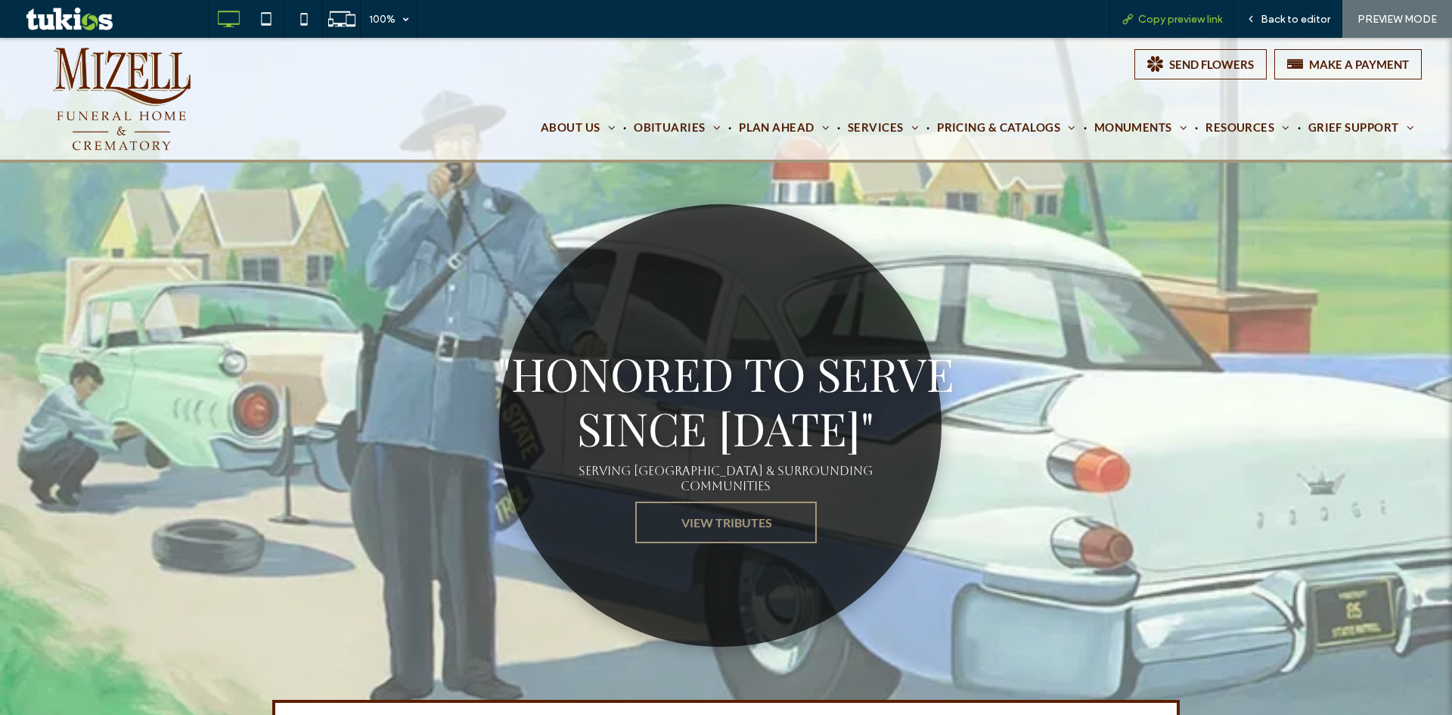
click at [1178, 18] on span "Copy preview link" at bounding box center [1180, 19] width 84 height 13
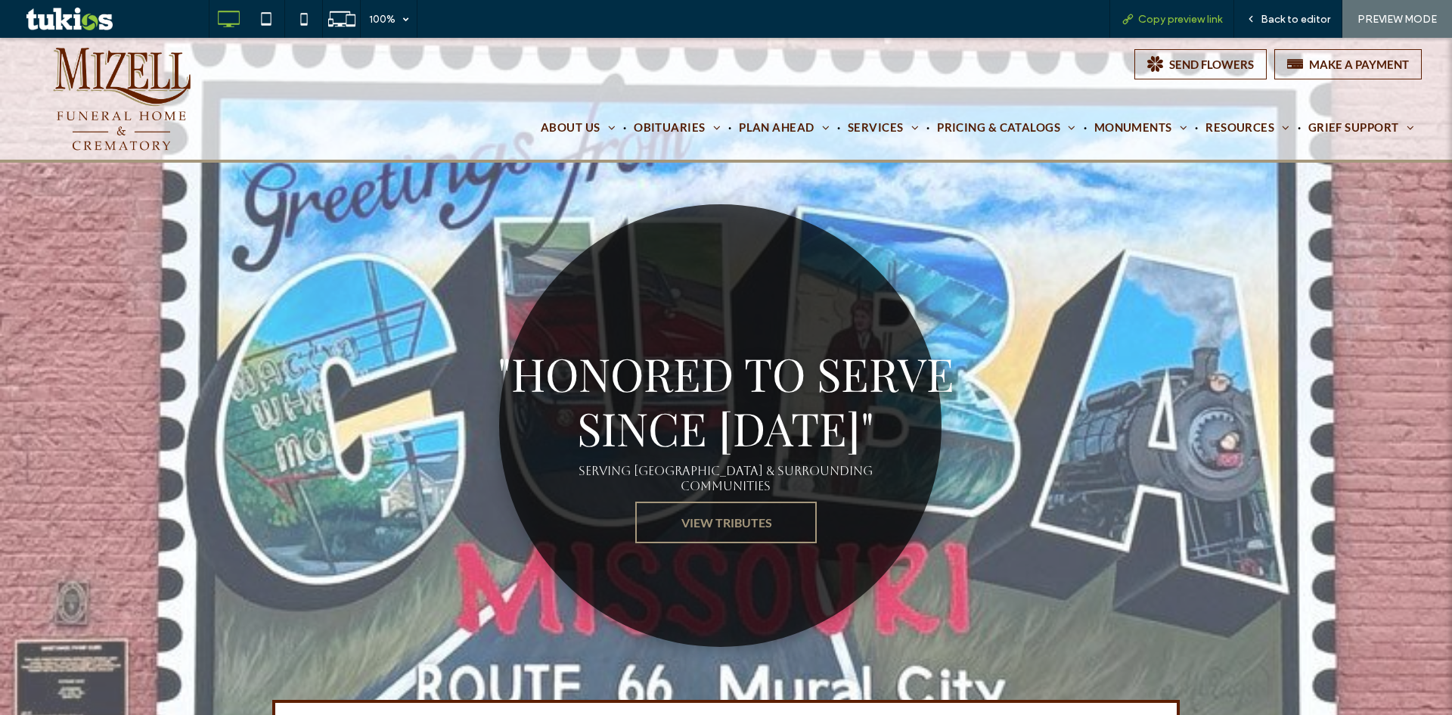
click at [1171, 16] on span "Copy preview link" at bounding box center [1180, 19] width 84 height 13
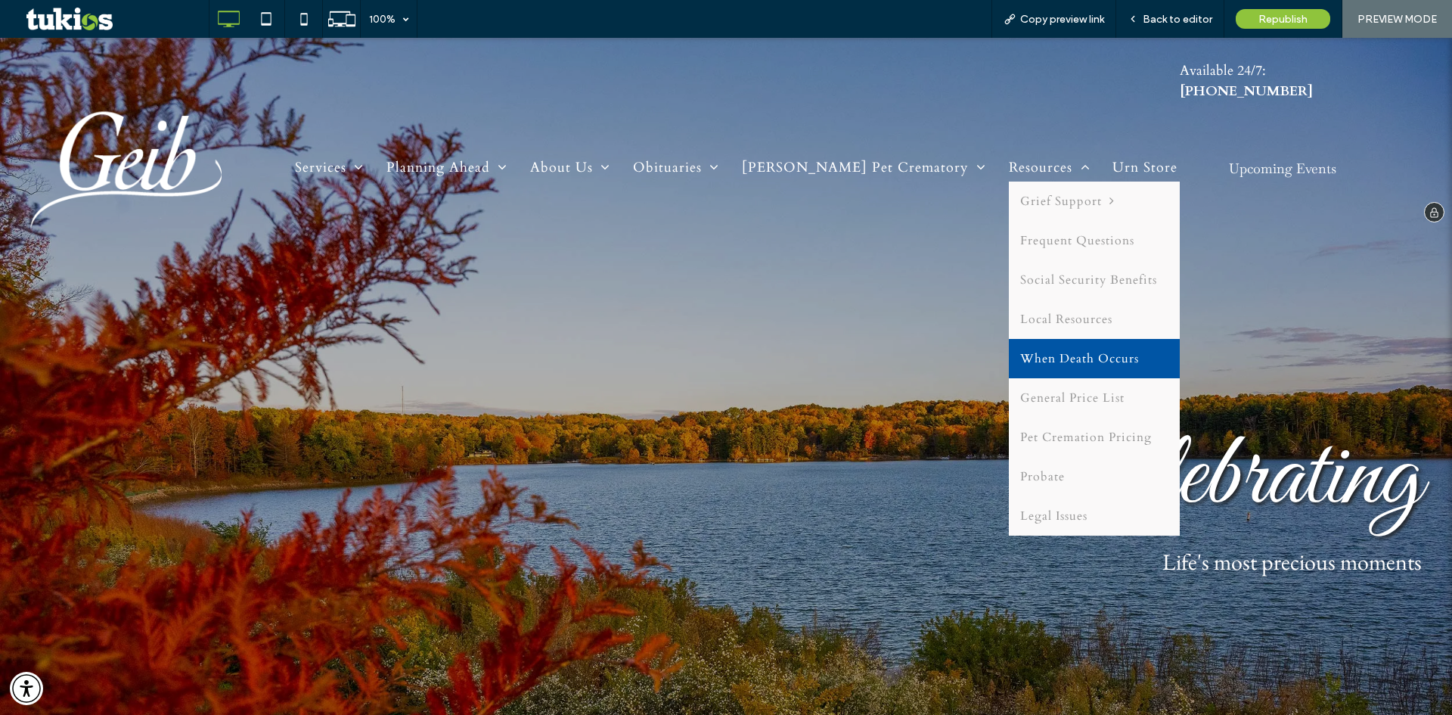
click at [1066, 350] on span "When Death Occurs" at bounding box center [1079, 358] width 119 height 17
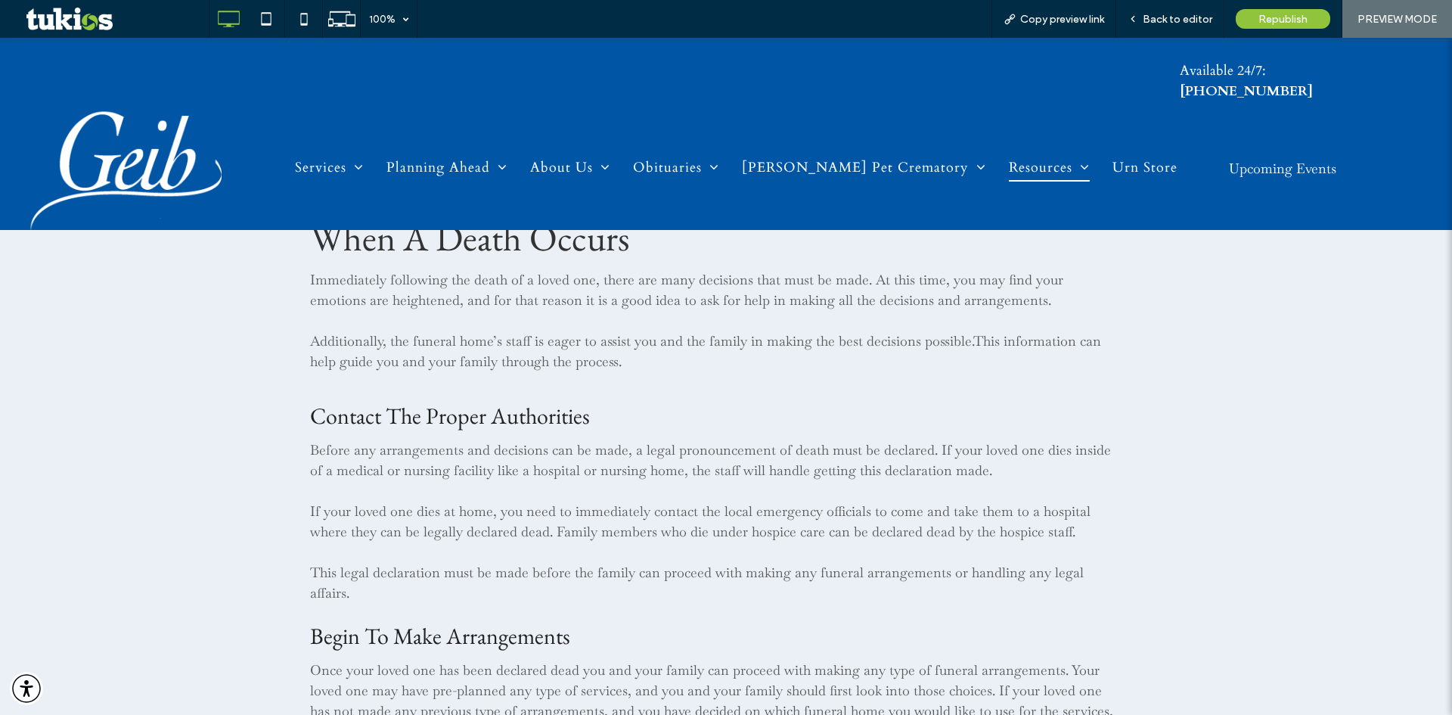
scroll to position [151, 0]
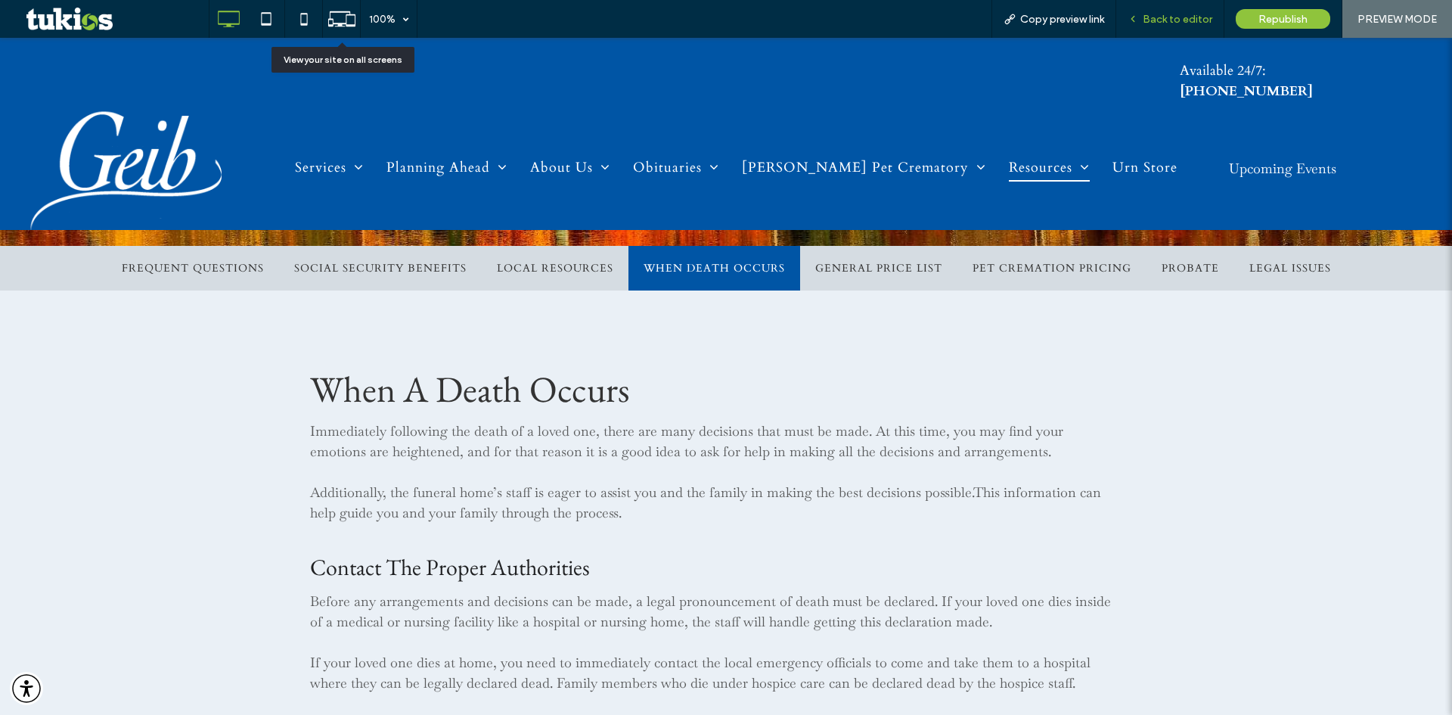
click at [1190, 17] on span "Back to editor" at bounding box center [1178, 19] width 70 height 13
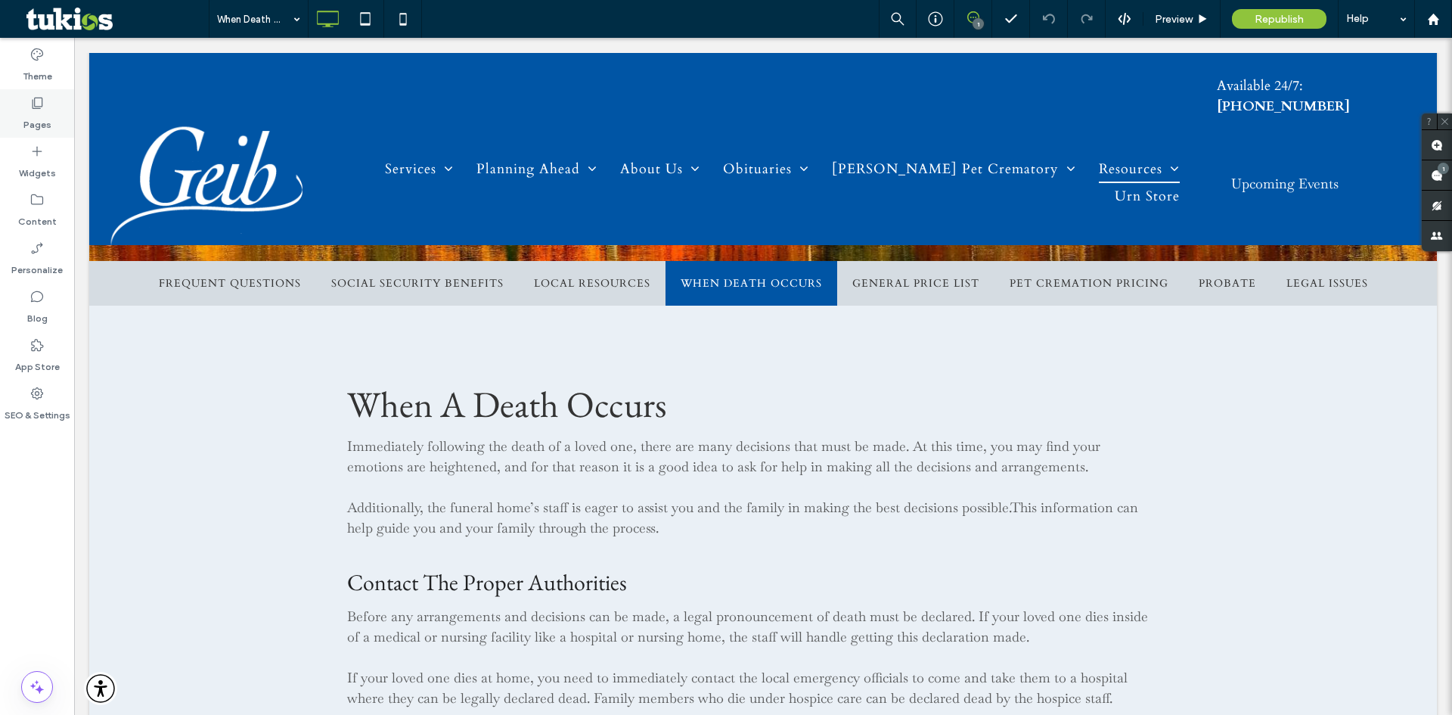
click at [45, 135] on div "Pages" at bounding box center [37, 113] width 74 height 48
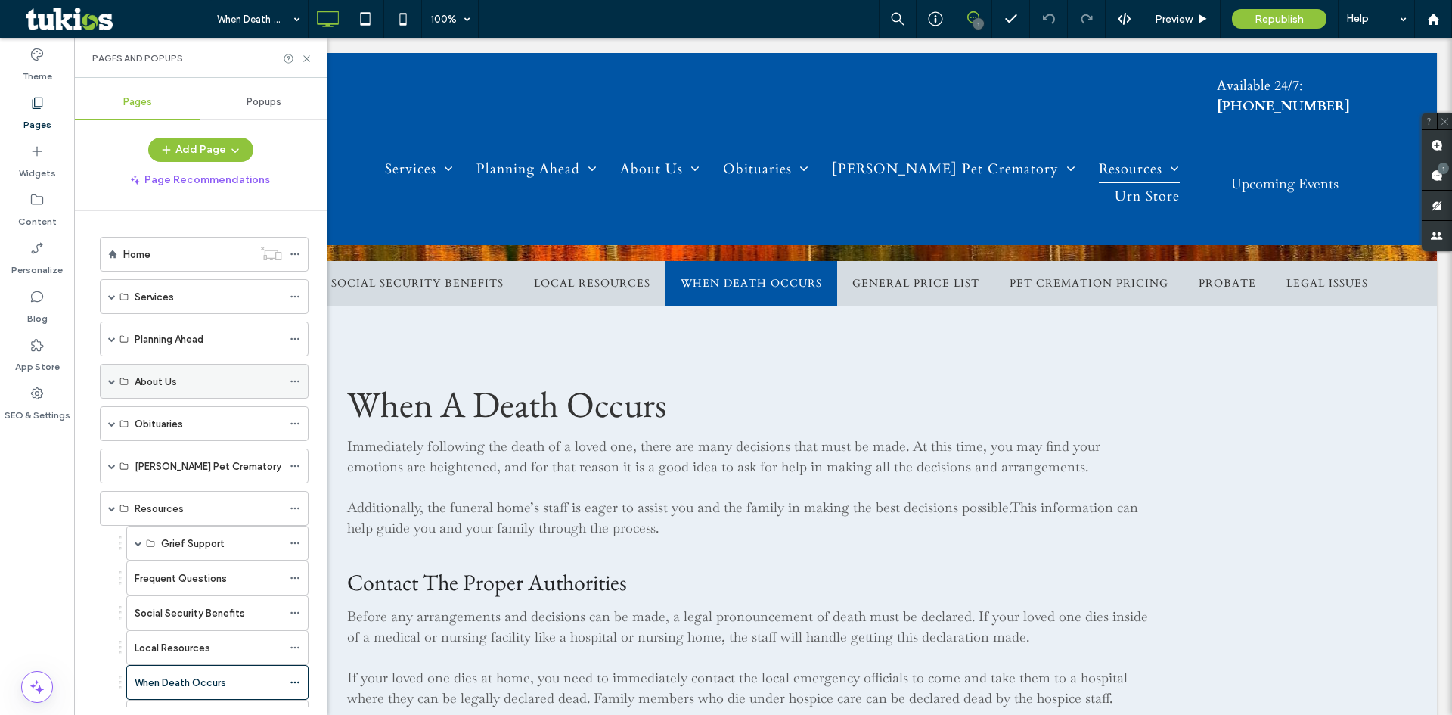
scroll to position [76, 0]
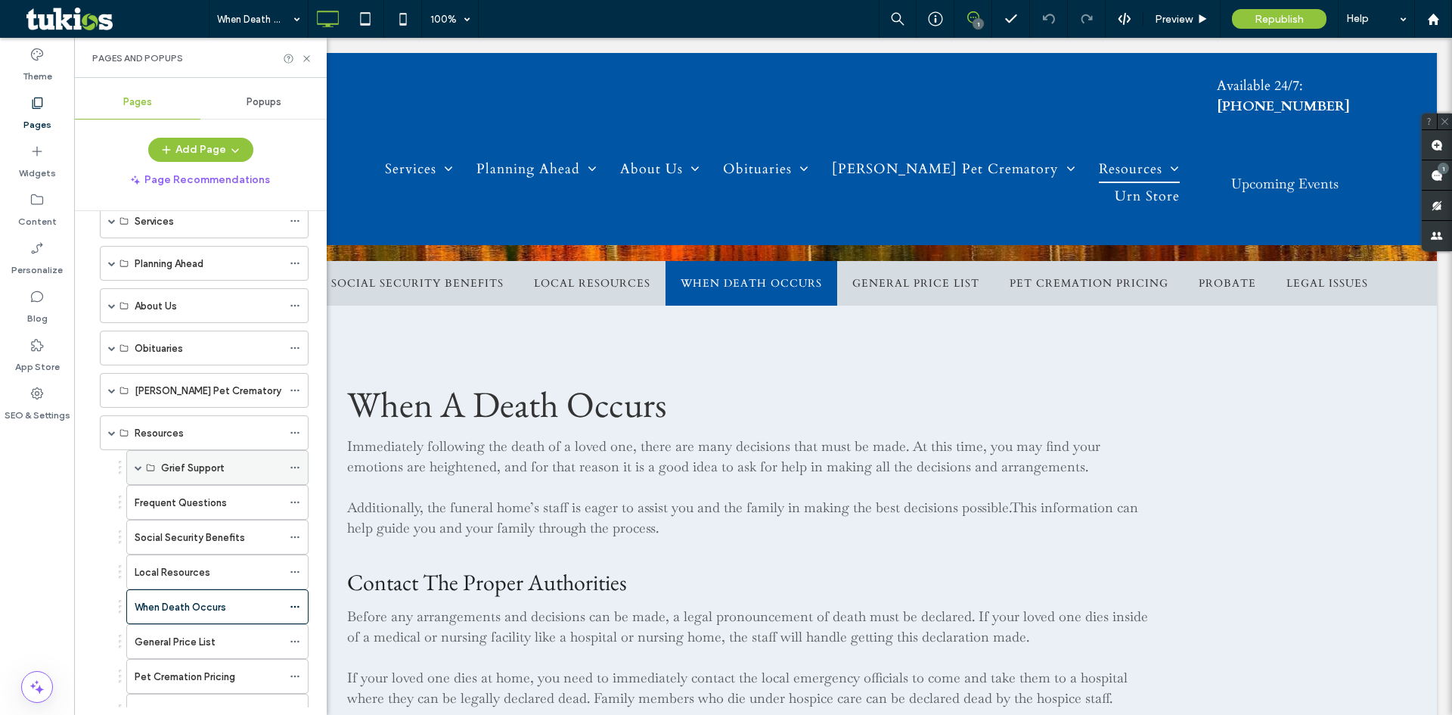
click at [288, 470] on div "Grief Support" at bounding box center [217, 467] width 182 height 35
click at [298, 467] on use at bounding box center [294, 468] width 8 height 2
click at [383, 532] on label "Delete" at bounding box center [406, 528] width 151 height 13
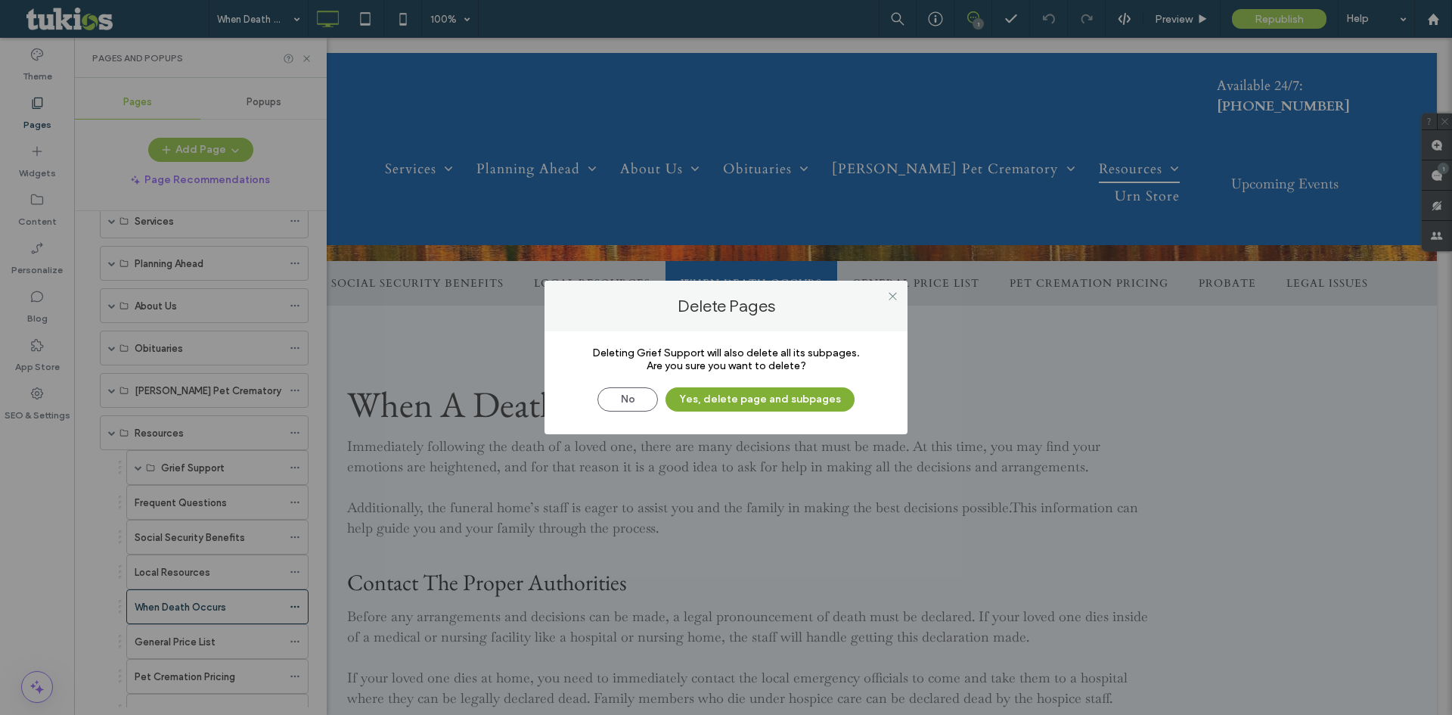
click at [745, 402] on button "Yes, delete page and subpages" at bounding box center [760, 399] width 189 height 24
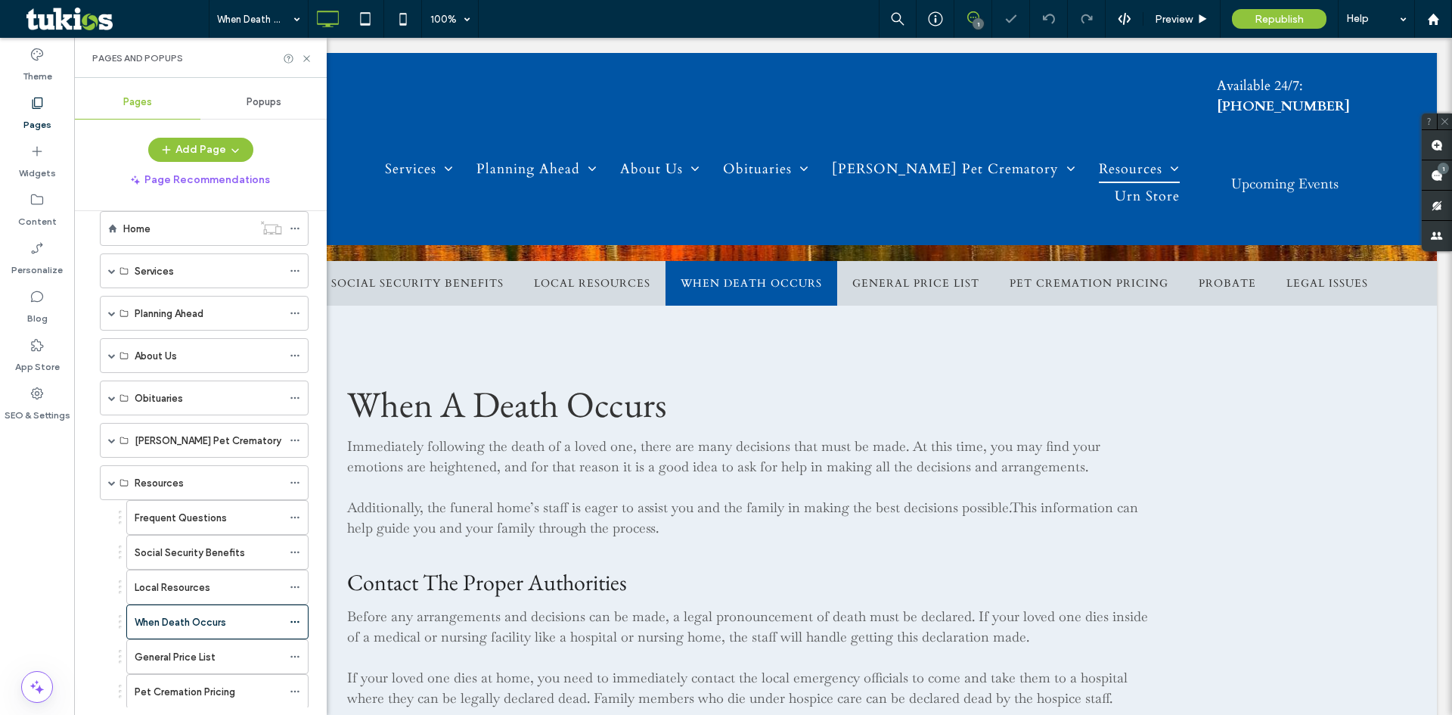
scroll to position [0, 0]
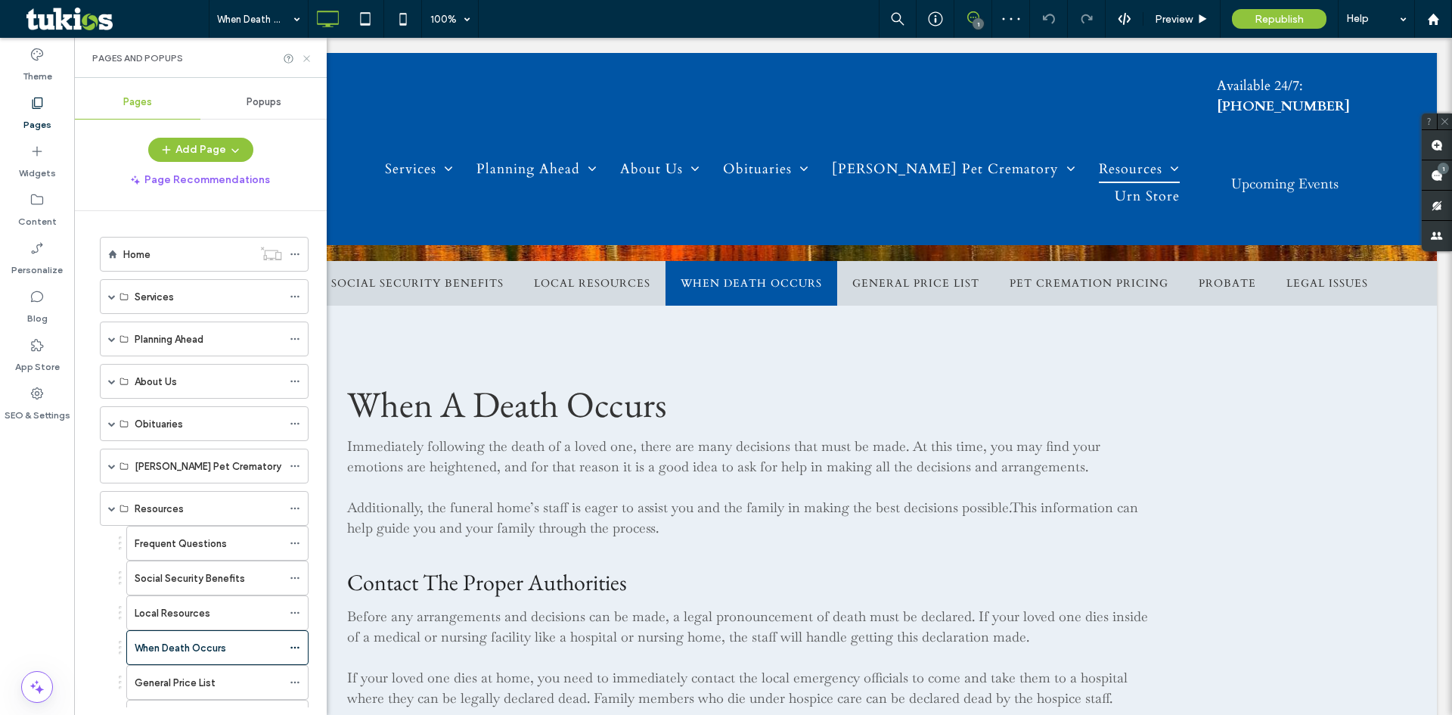
drag, startPoint x: 311, startPoint y: 57, endPoint x: 844, endPoint y: 32, distance: 533.9
click at [311, 57] on icon at bounding box center [306, 58] width 11 height 11
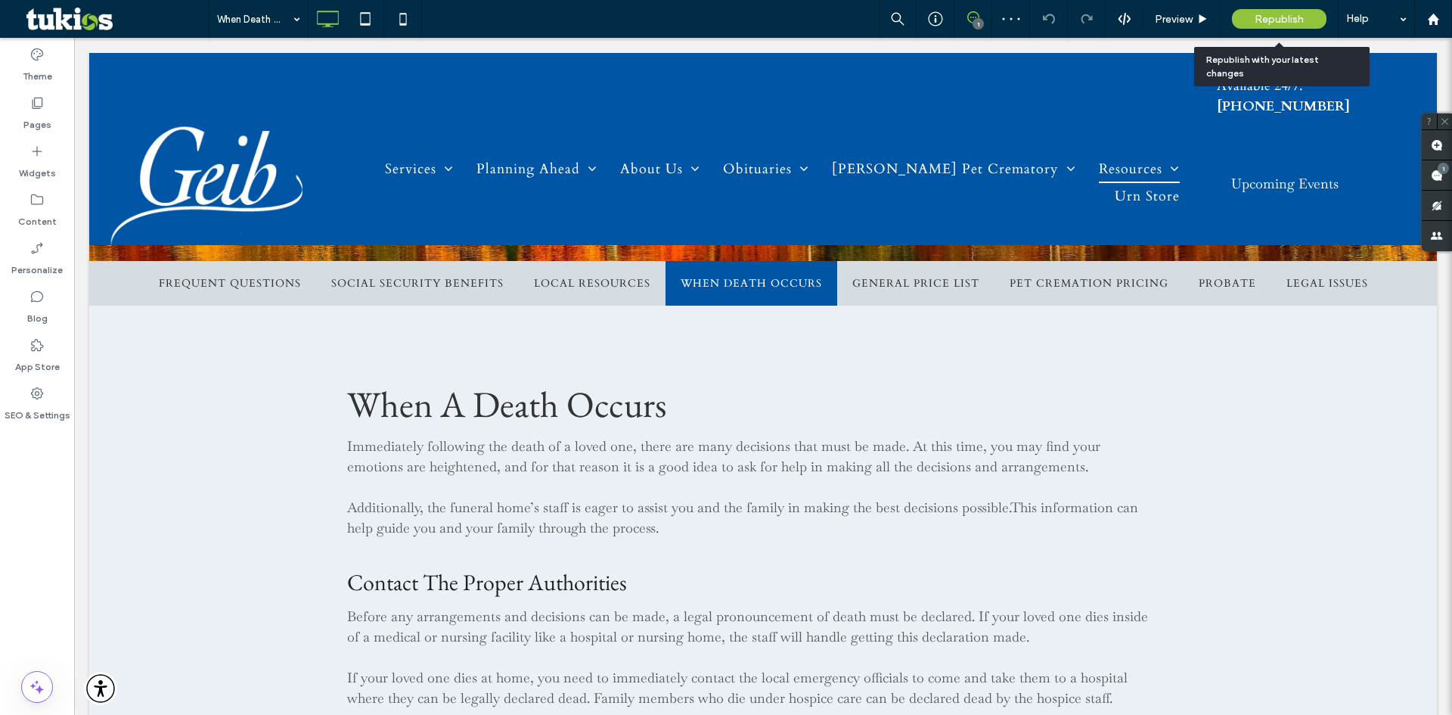
click at [1296, 21] on span "Republish" at bounding box center [1279, 19] width 49 height 13
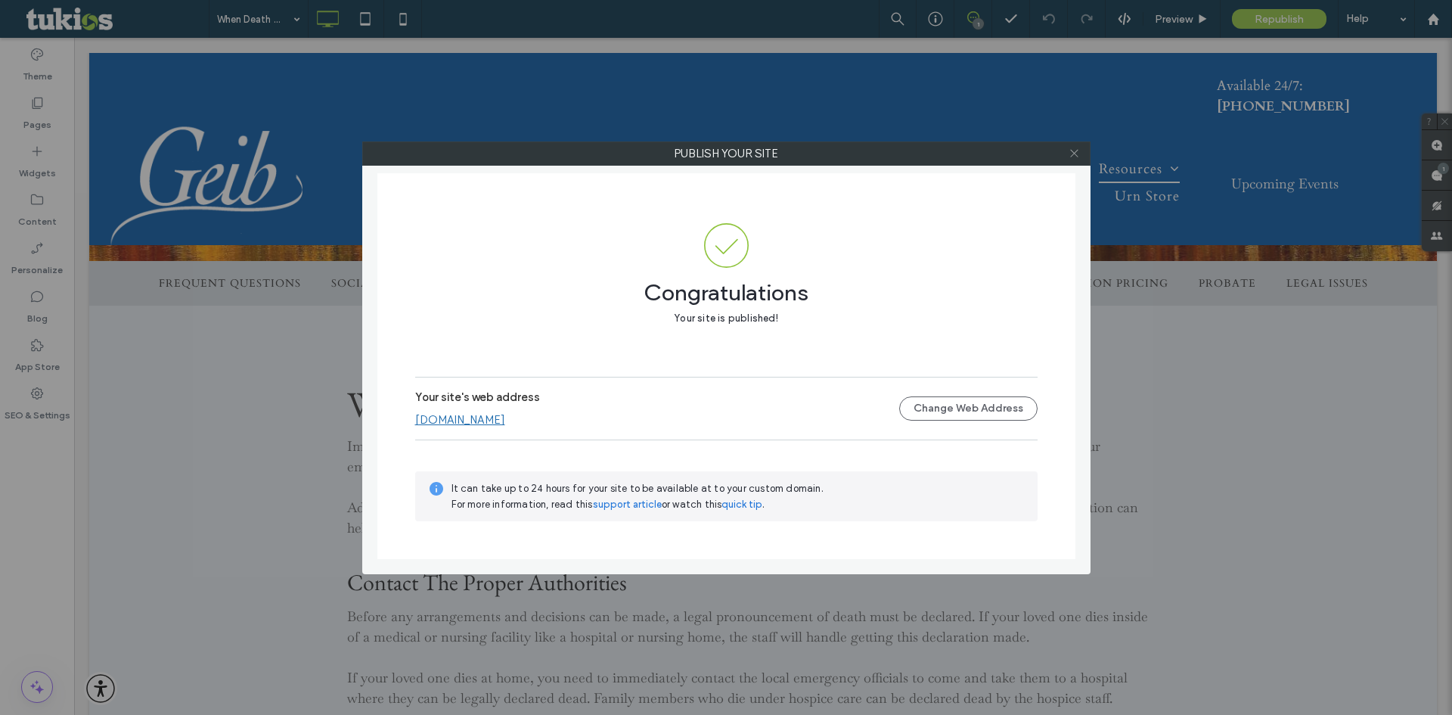
click at [1073, 142] on span at bounding box center [1074, 153] width 11 height 23
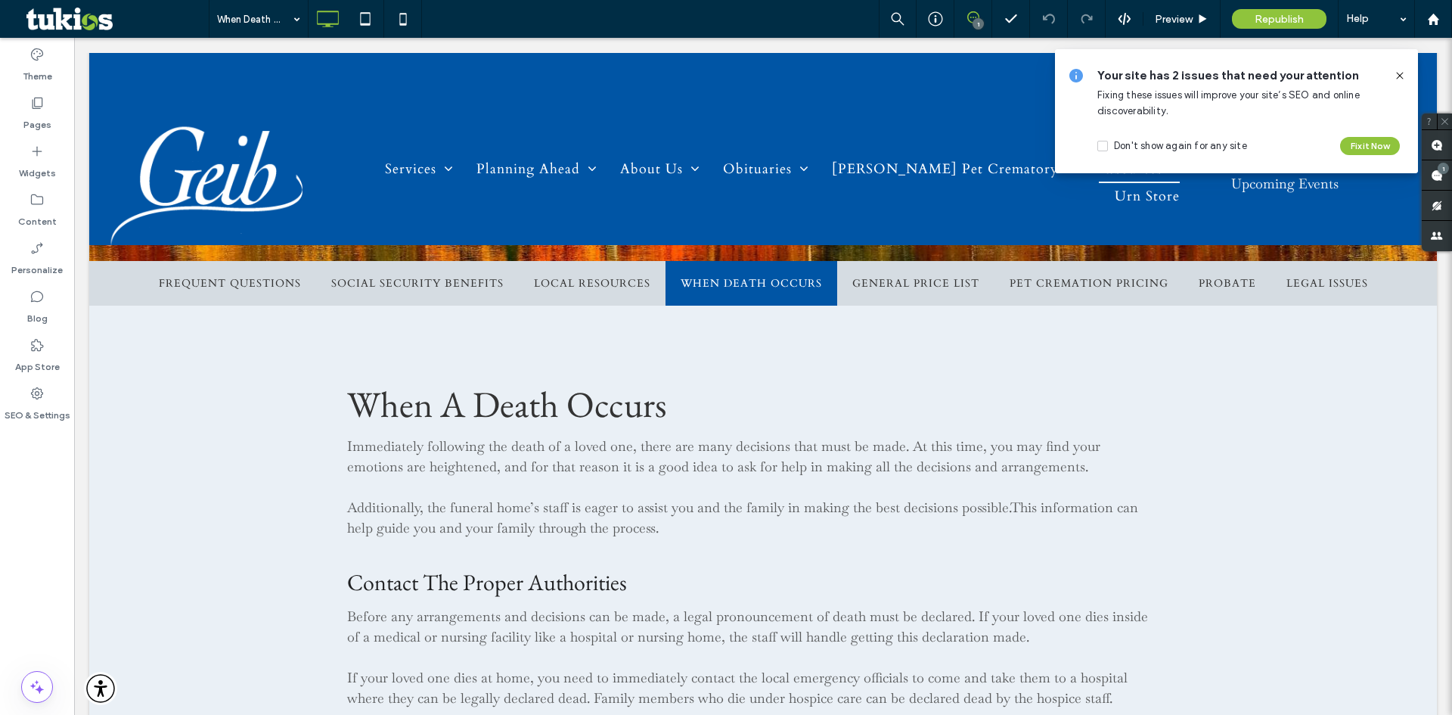
click at [1397, 76] on icon at bounding box center [1400, 76] width 12 height 12
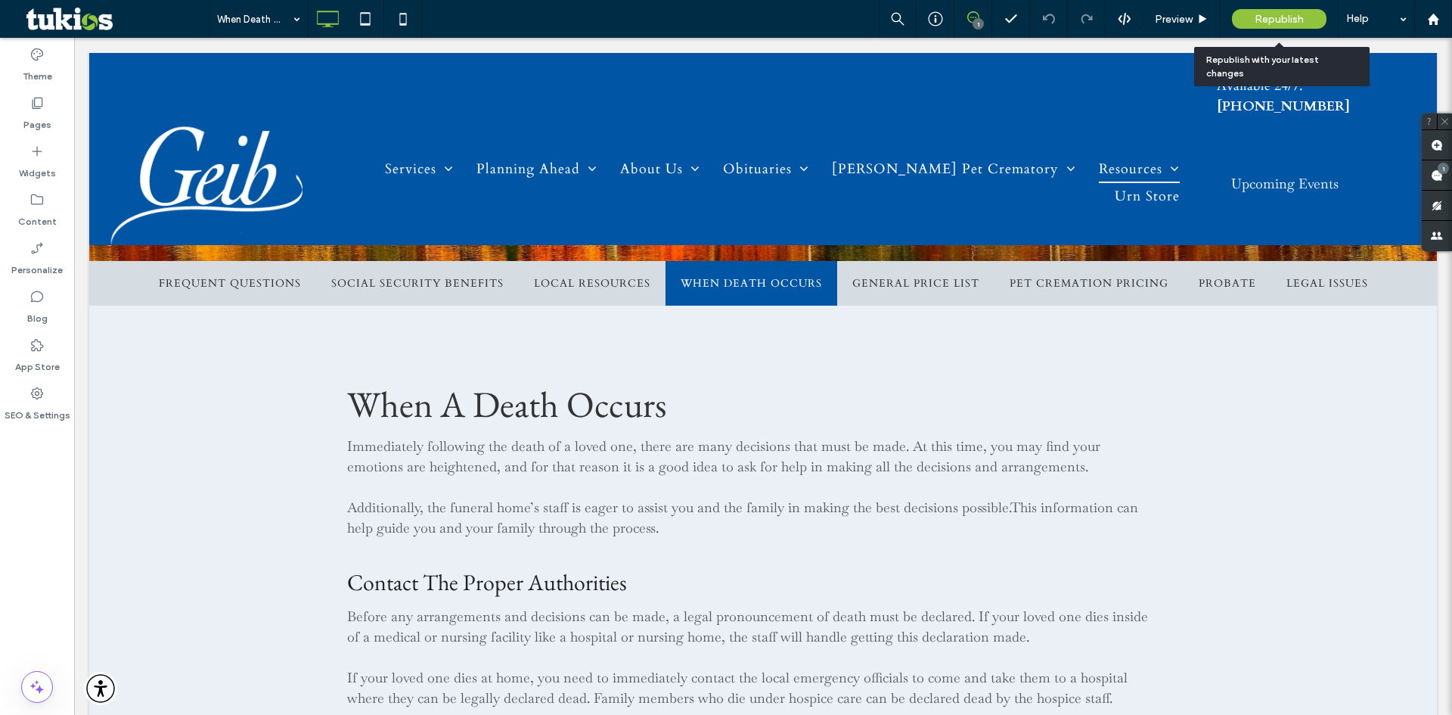
click at [1280, 17] on span "Republish" at bounding box center [1279, 19] width 49 height 13
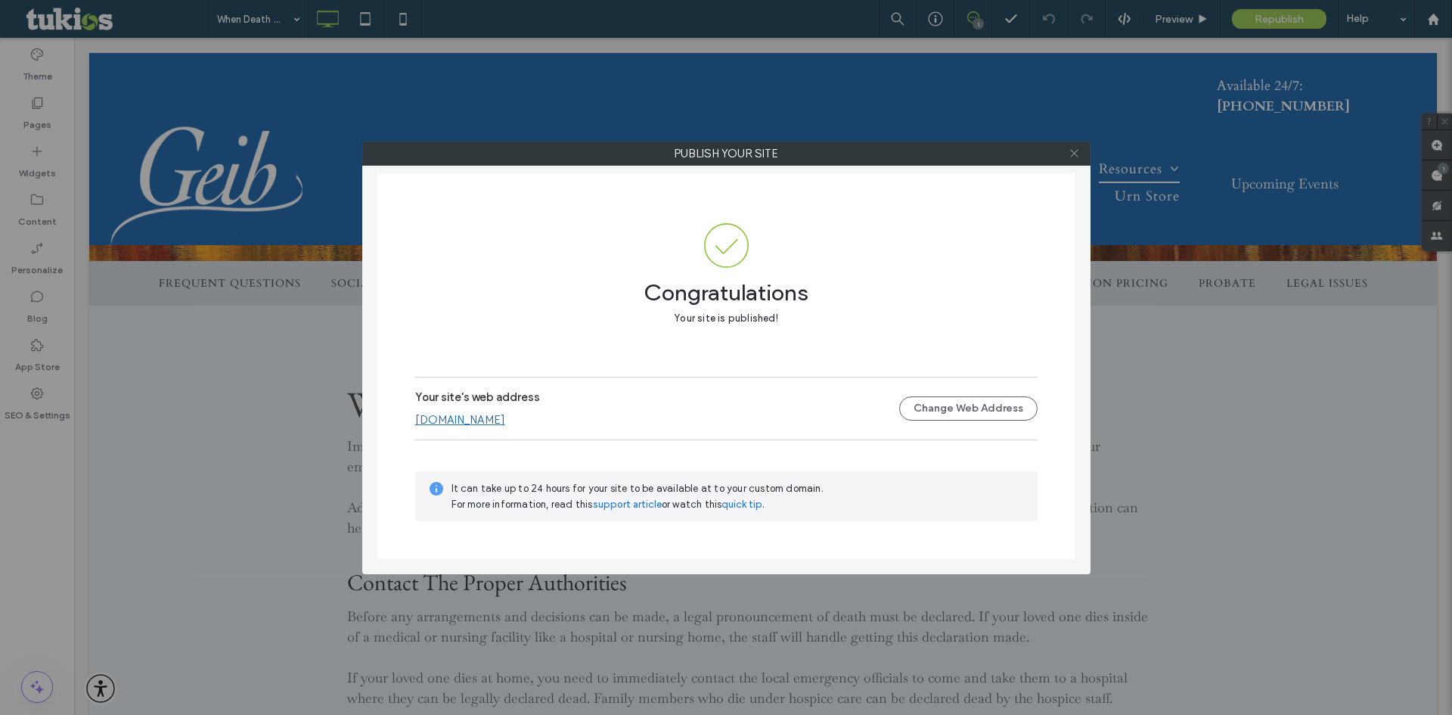
click at [1070, 155] on icon at bounding box center [1074, 152] width 11 height 11
